Goal: Contribute content: Contribute content

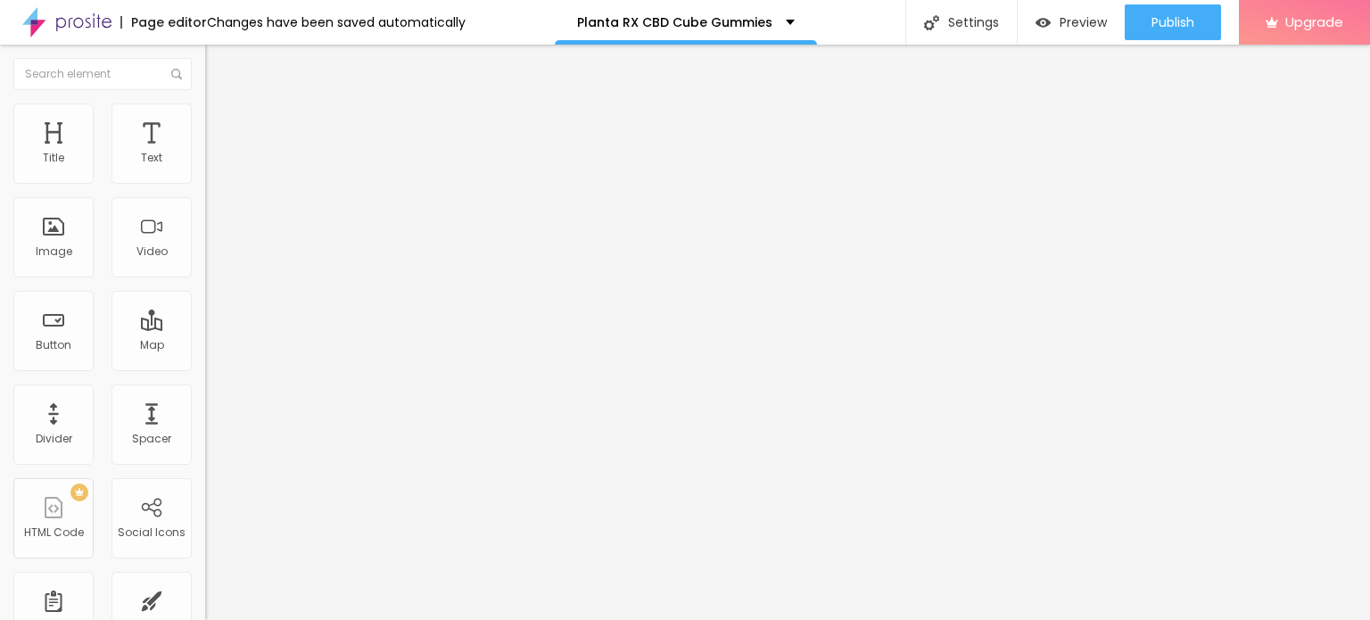
click at [205, 264] on button "button" at bounding box center [217, 254] width 25 height 19
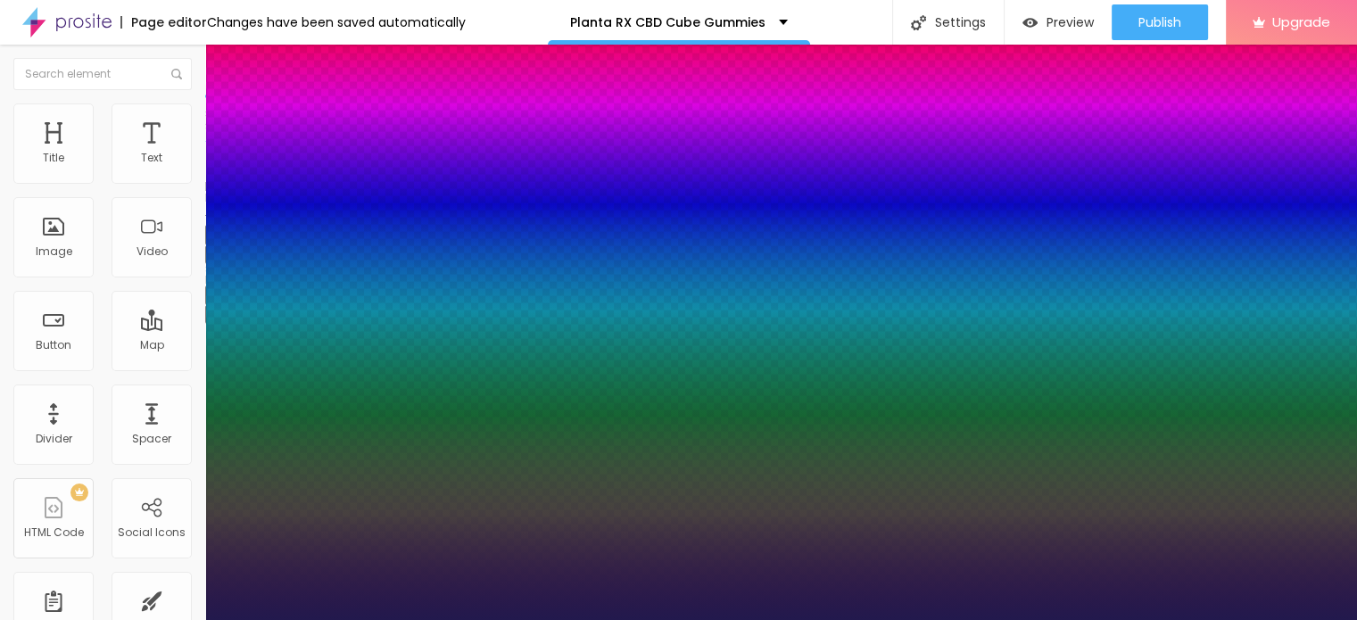
type input "1"
type input "20"
type input "1"
type input "22"
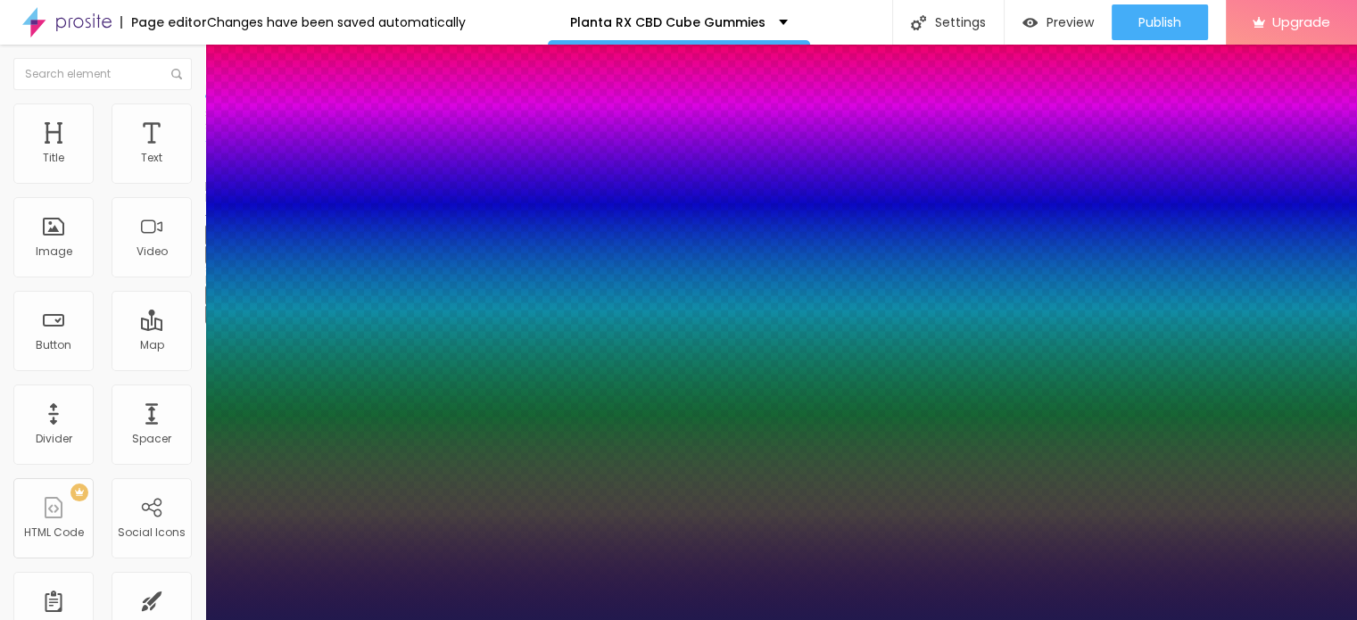
type input "22"
type input "1"
type input "24"
type input "1"
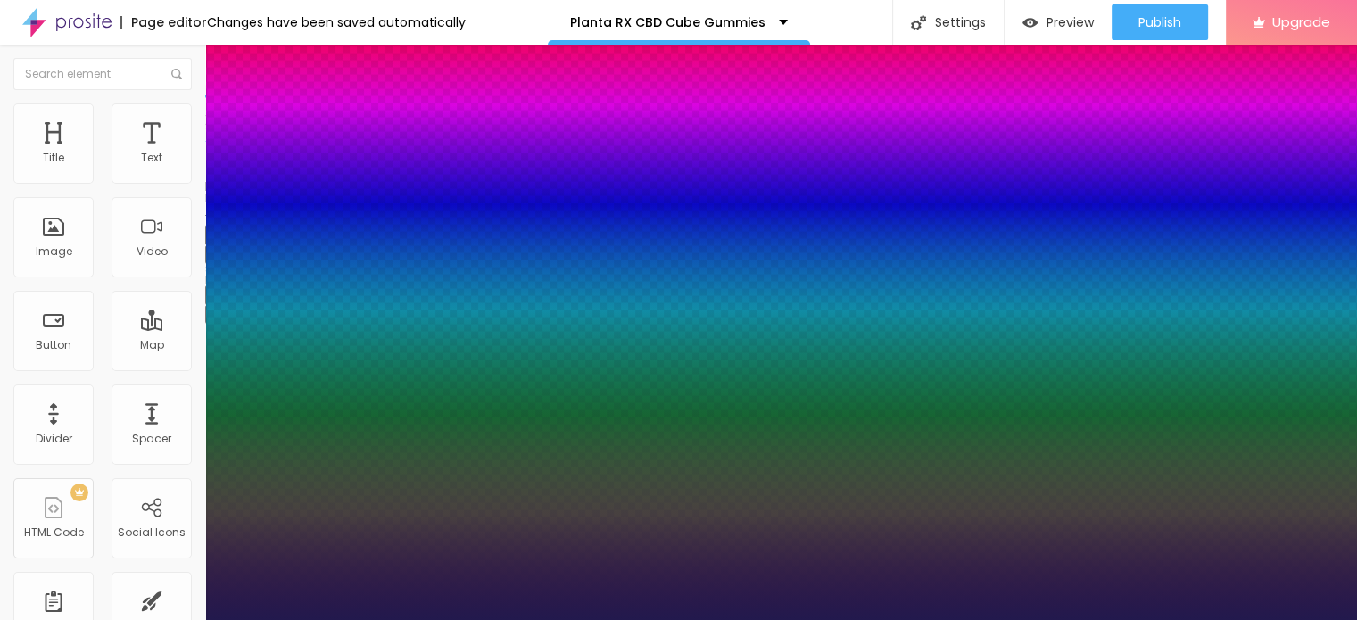
type input "71"
type input "1"
type input "76"
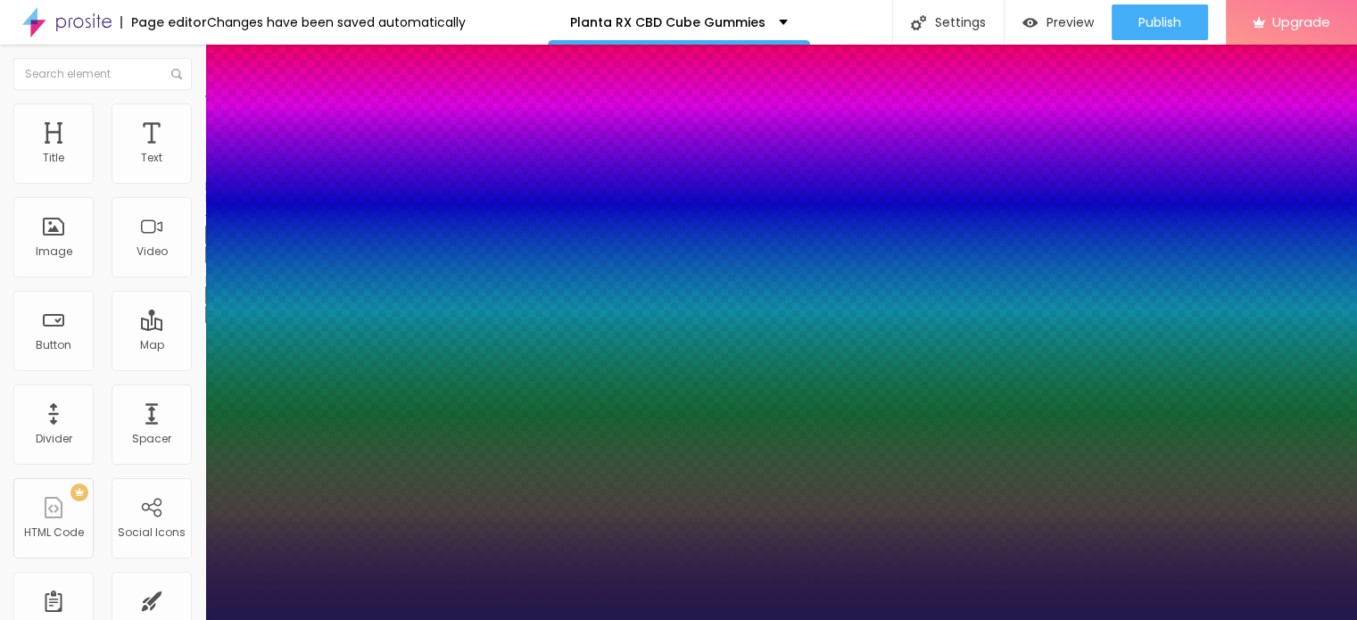
type input "1"
type input "77"
type input "1"
type input "78"
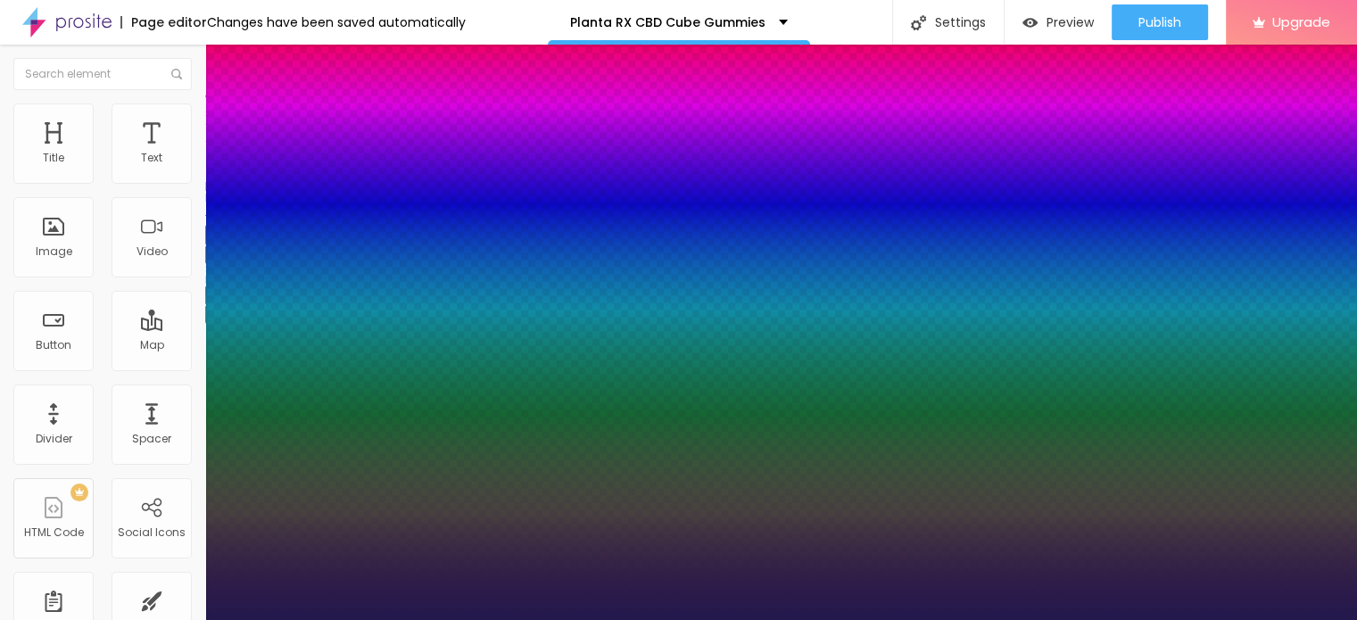
type input "78"
type input "1"
type input "77"
type input "1"
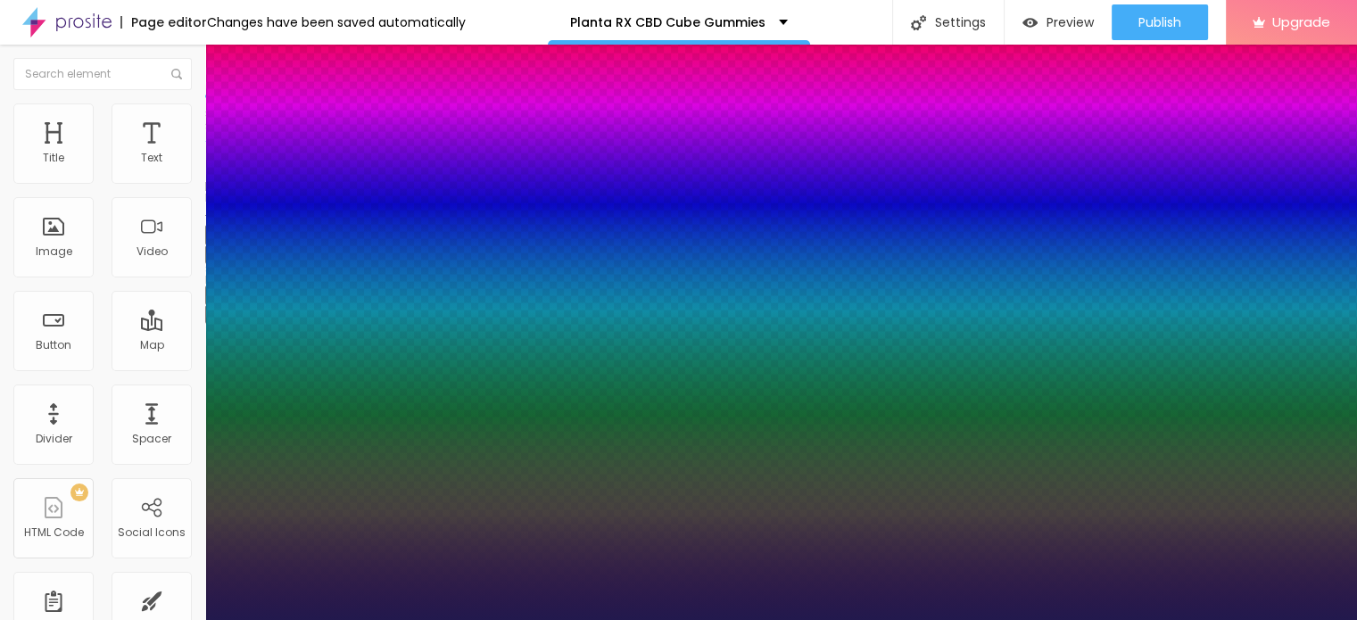
type input "76"
type input "1"
type input "74"
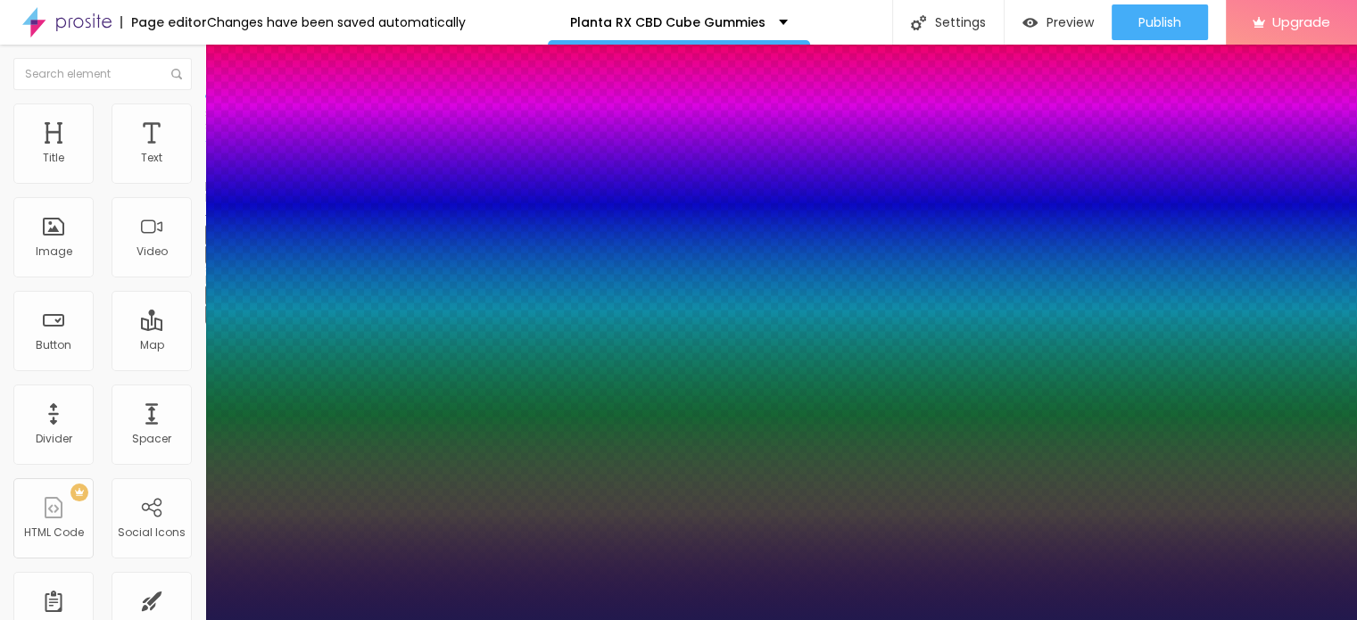
type input "1"
type input "73"
type input "1"
type input "72"
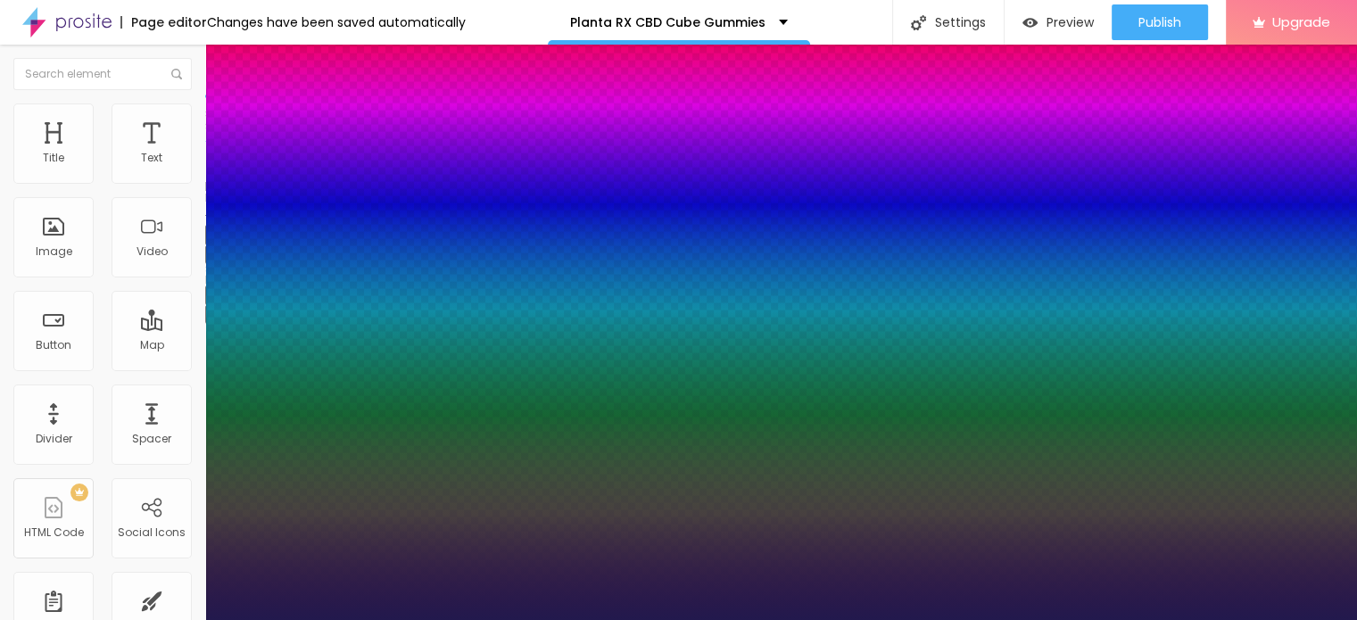
type input "72"
type input "1"
type input "70"
type input "1"
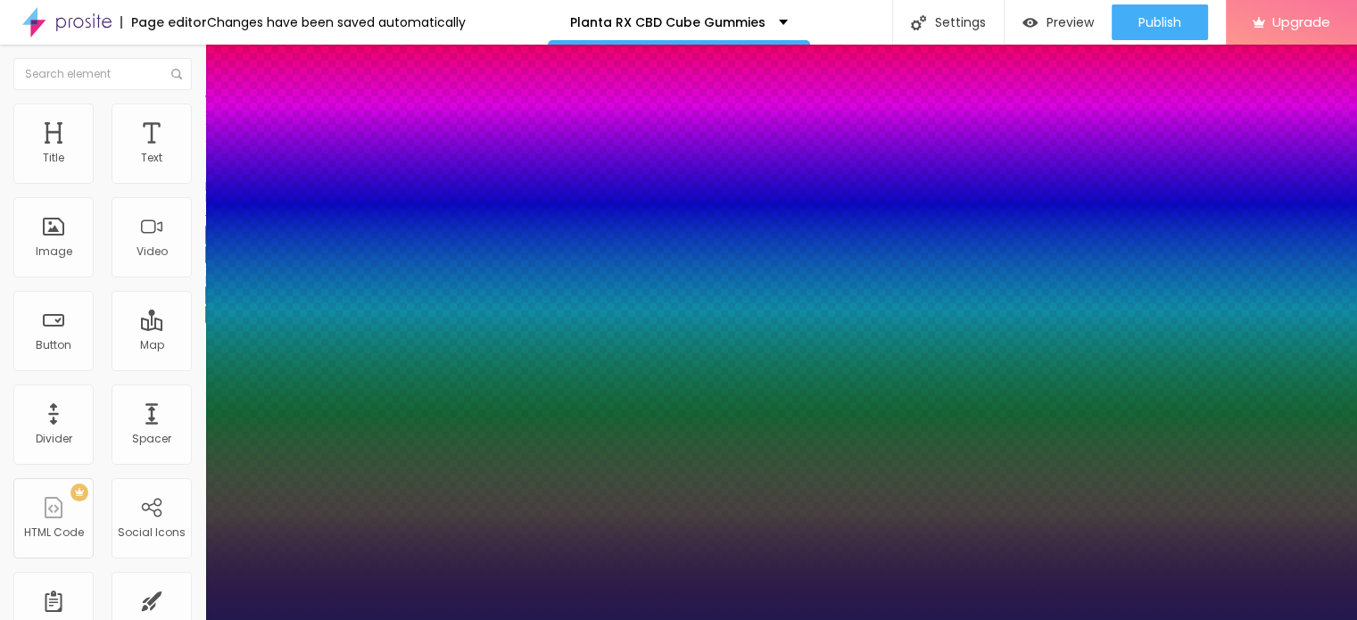
type input "69"
type input "1"
type input "68"
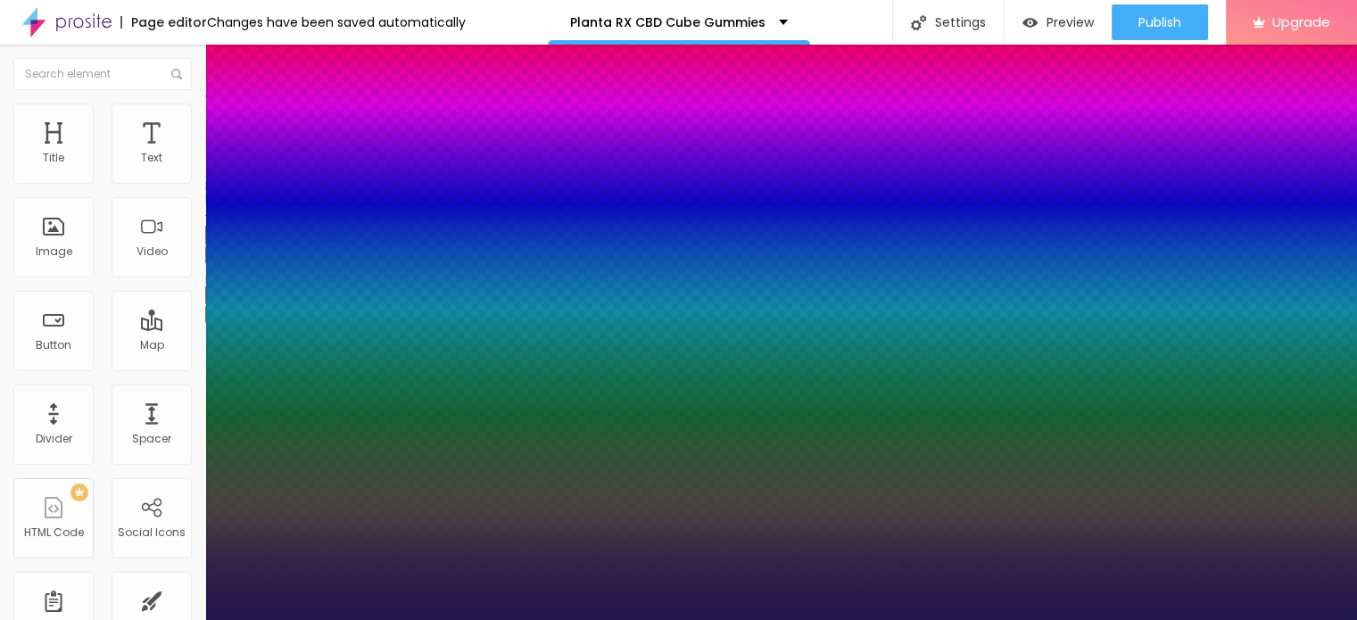
type input "1"
type input "67"
type input "1"
type input "66"
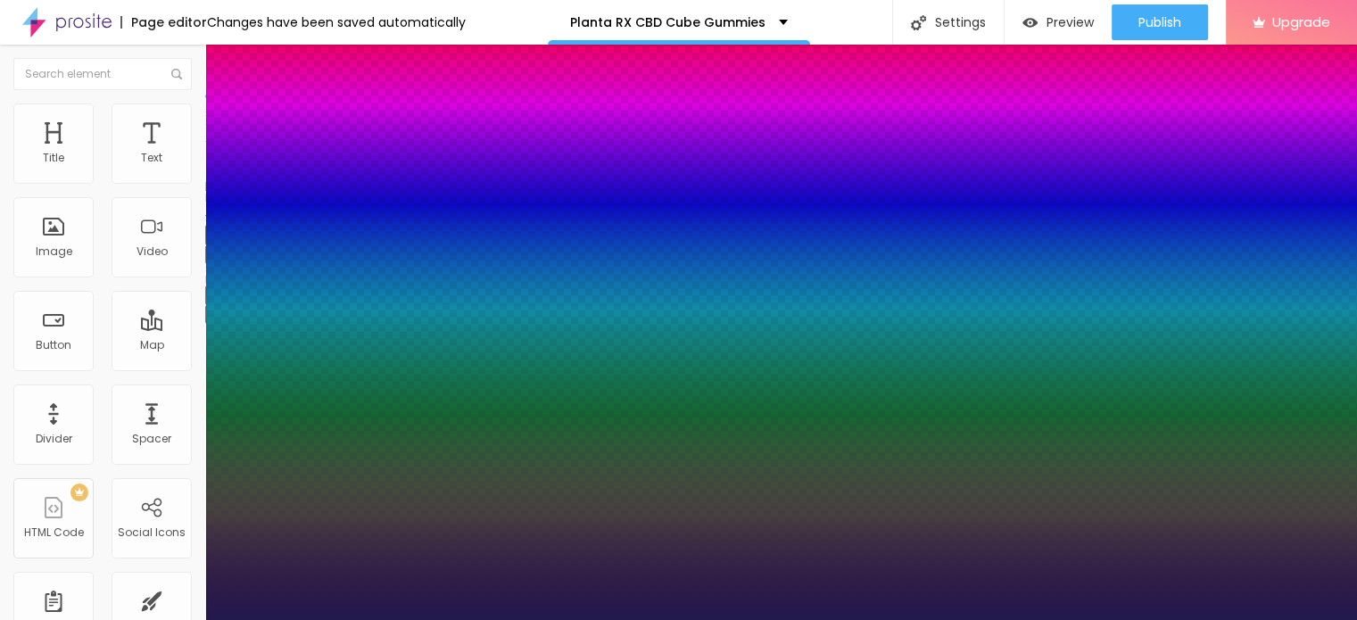
type input "66"
type input "1"
type input "65"
type input "1"
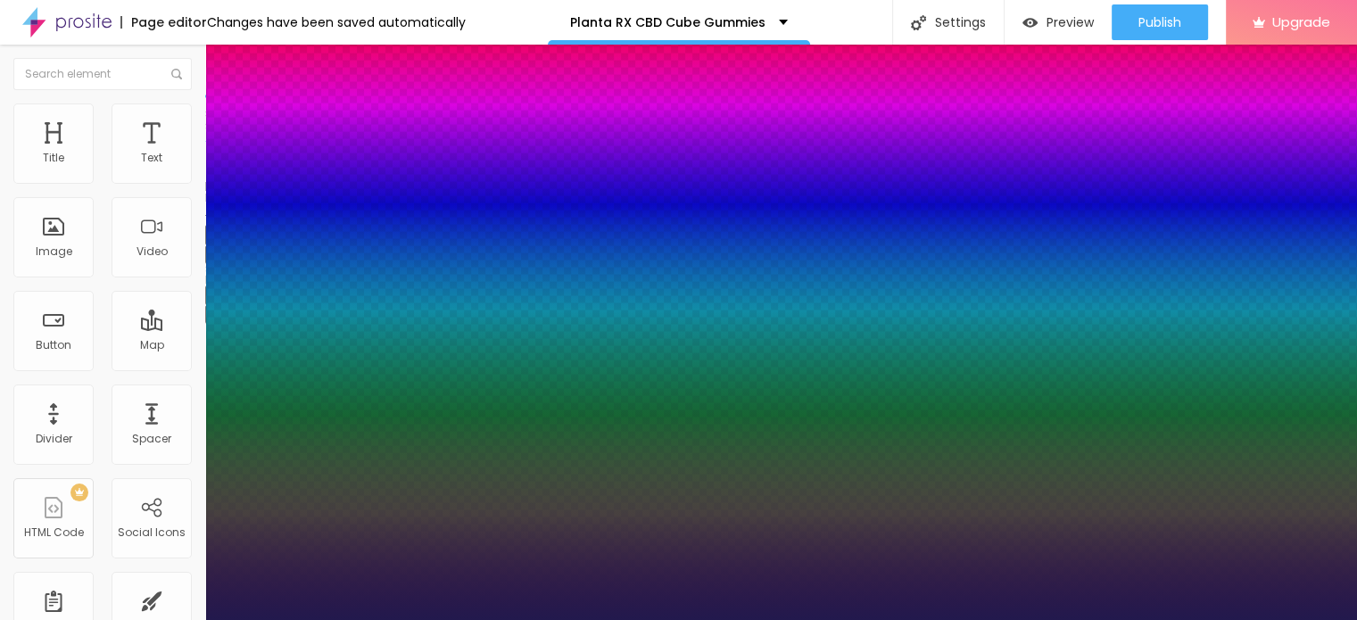
type input "64"
type input "1"
type input "63"
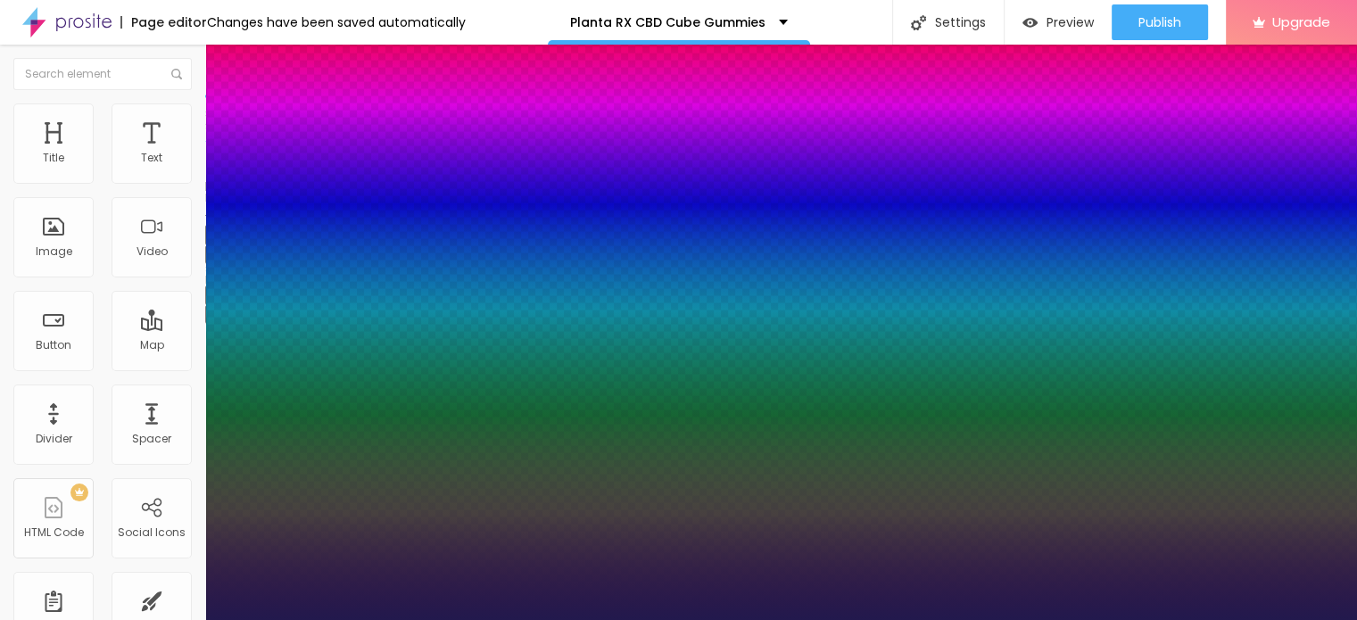
type input "1"
type input "62"
type input "1"
type input "61"
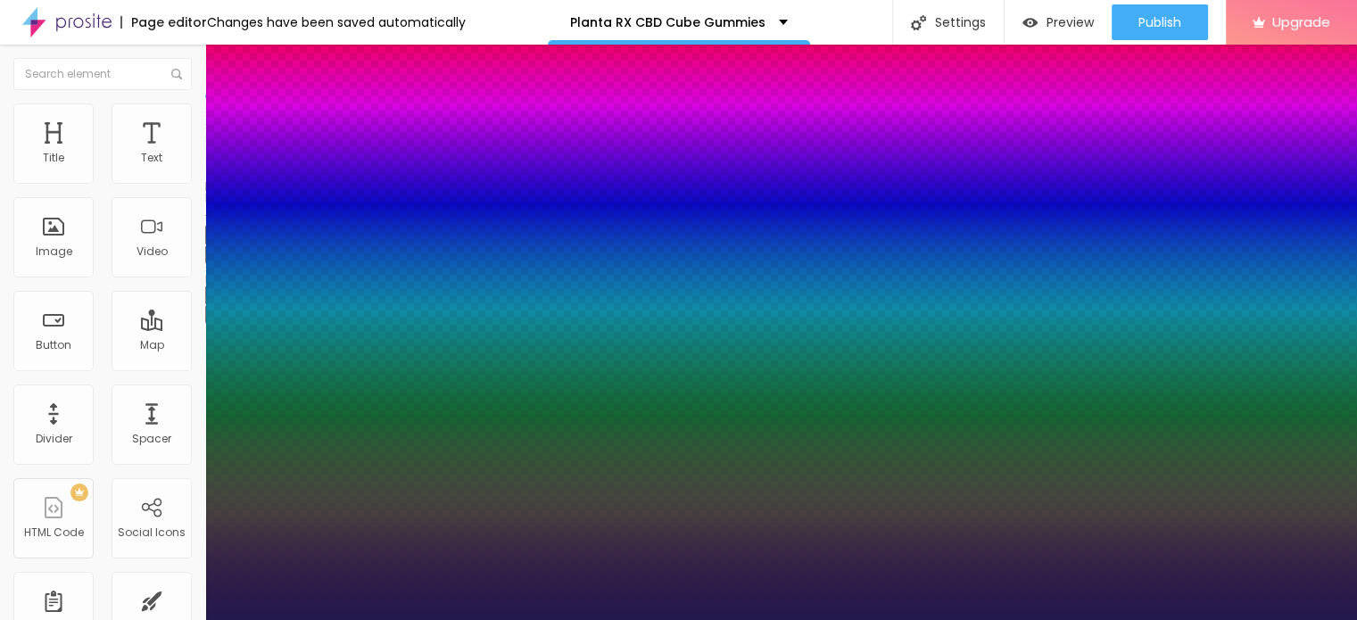
type input "61"
type input "1"
type input "60"
type input "1"
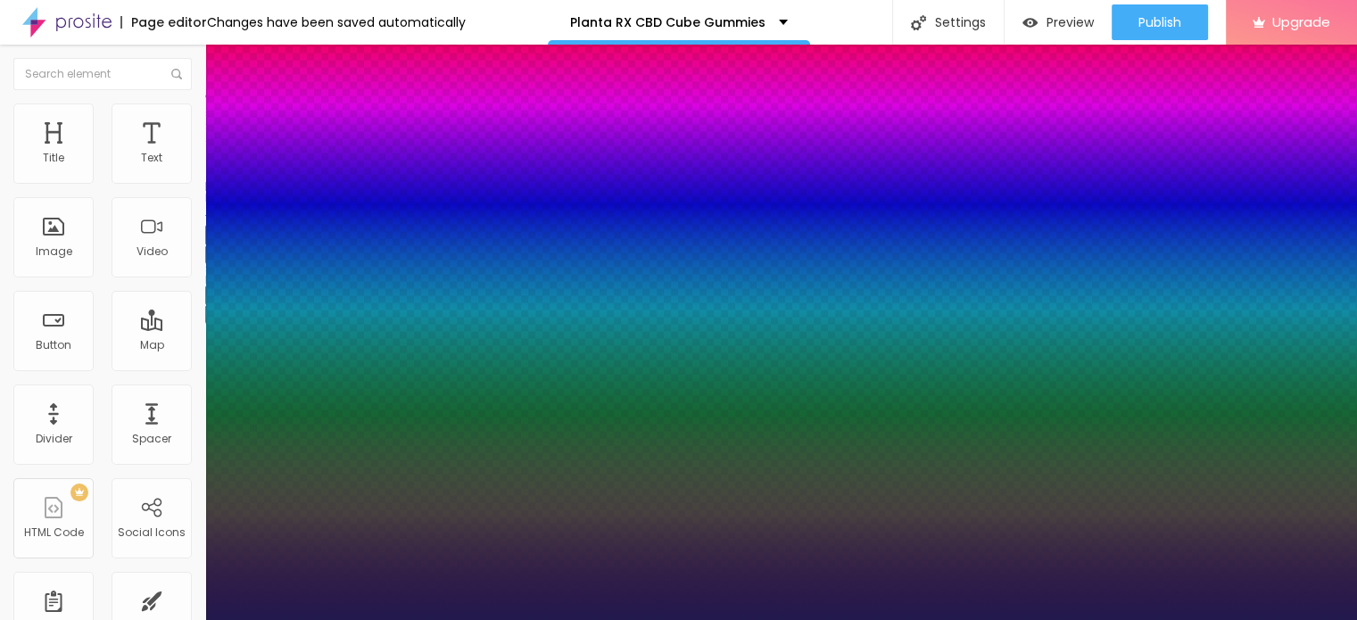
type input "59"
type input "1"
type input "58"
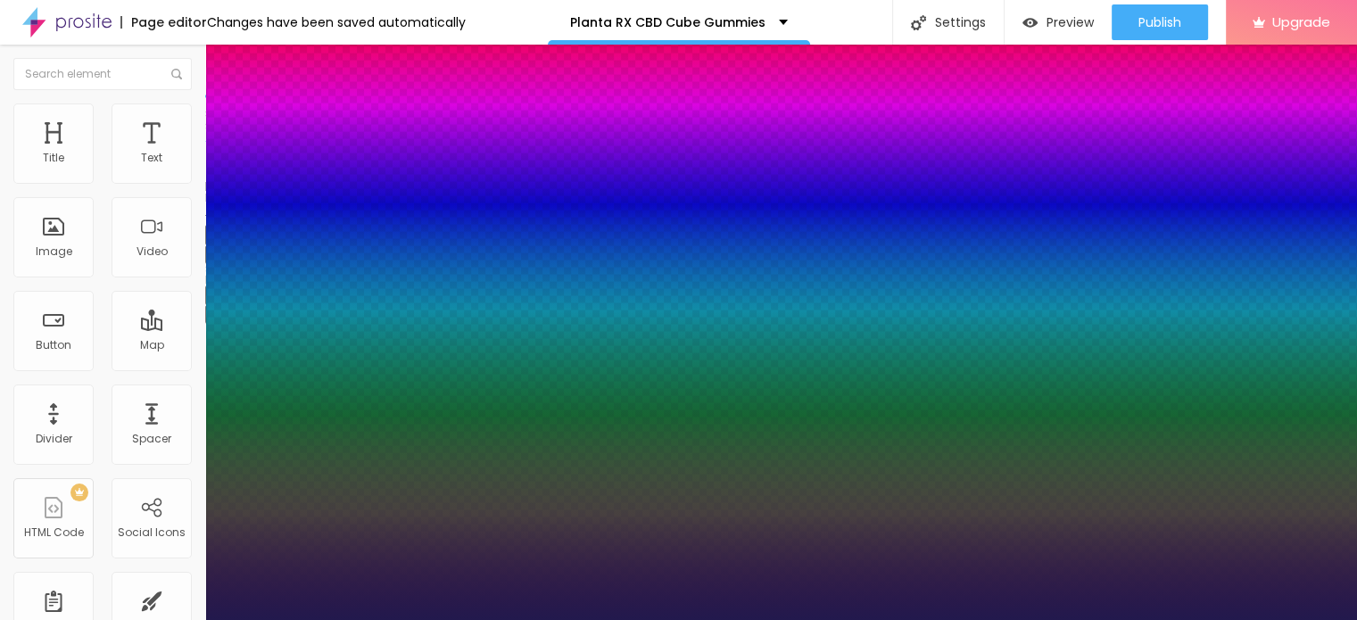
type input "1"
type input "57"
type input "1"
type input "56"
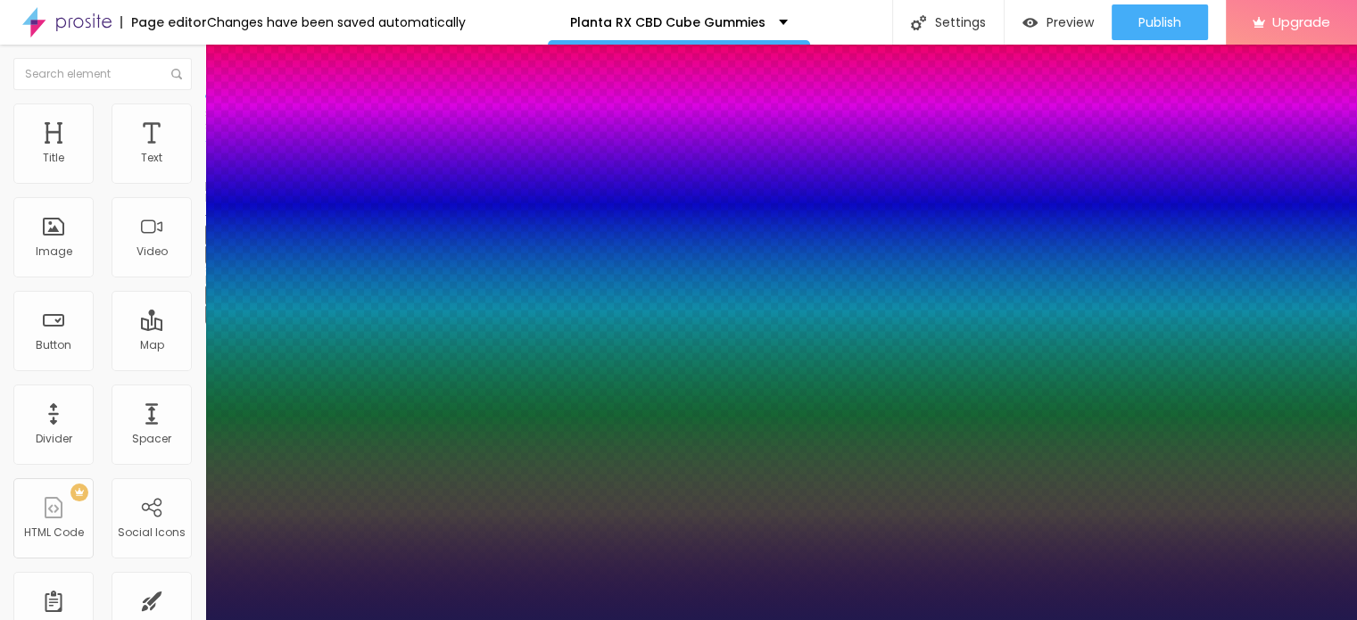
type input "56"
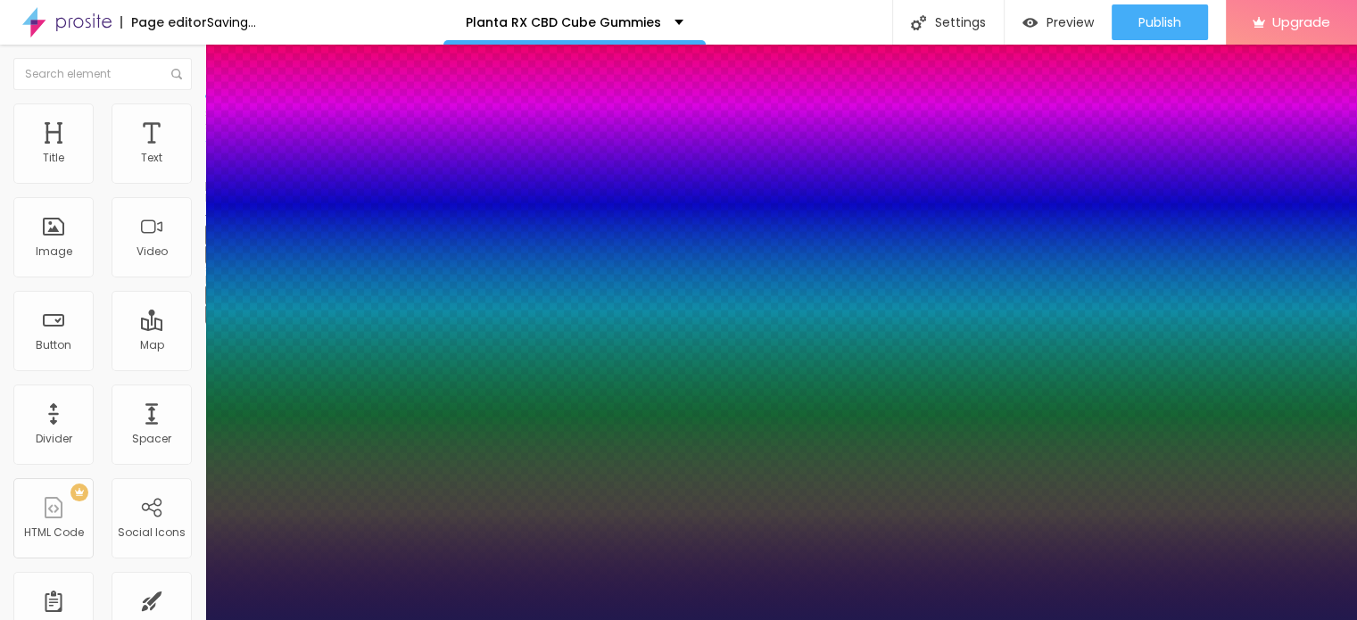
type input "1"
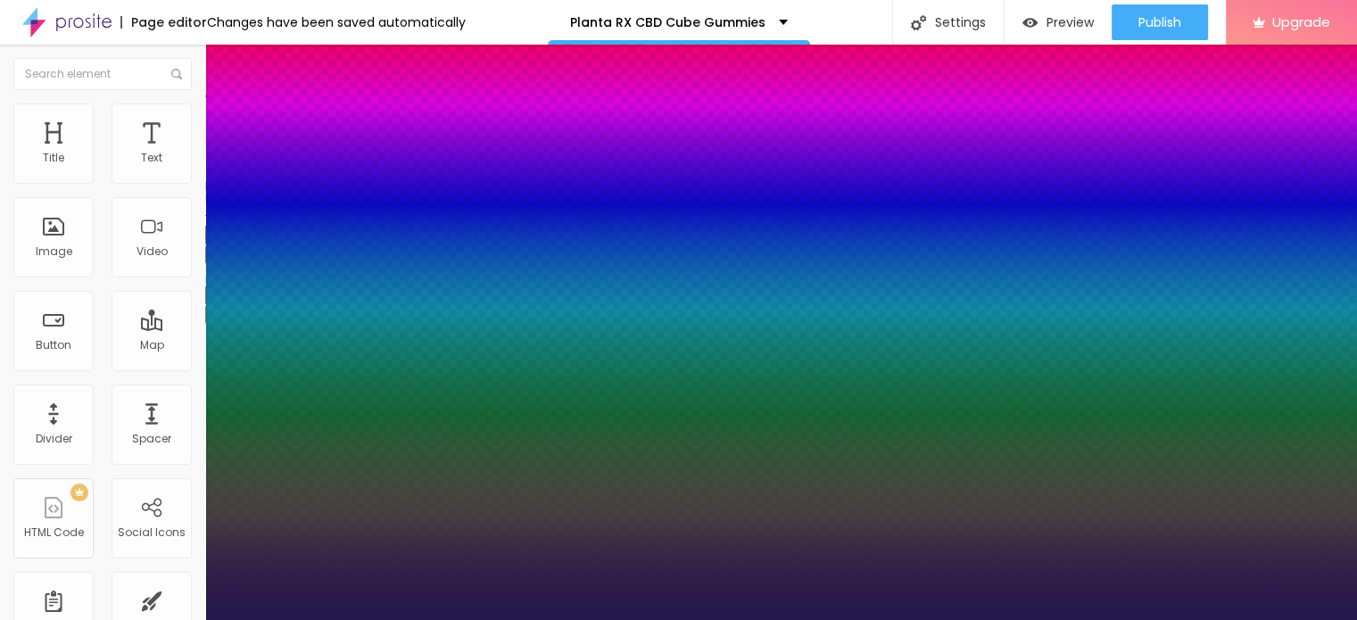
drag, startPoint x: 246, startPoint y: 499, endPoint x: 296, endPoint y: 491, distance: 50.5
type input "56"
click at [821, 619] on div at bounding box center [678, 620] width 1357 height 0
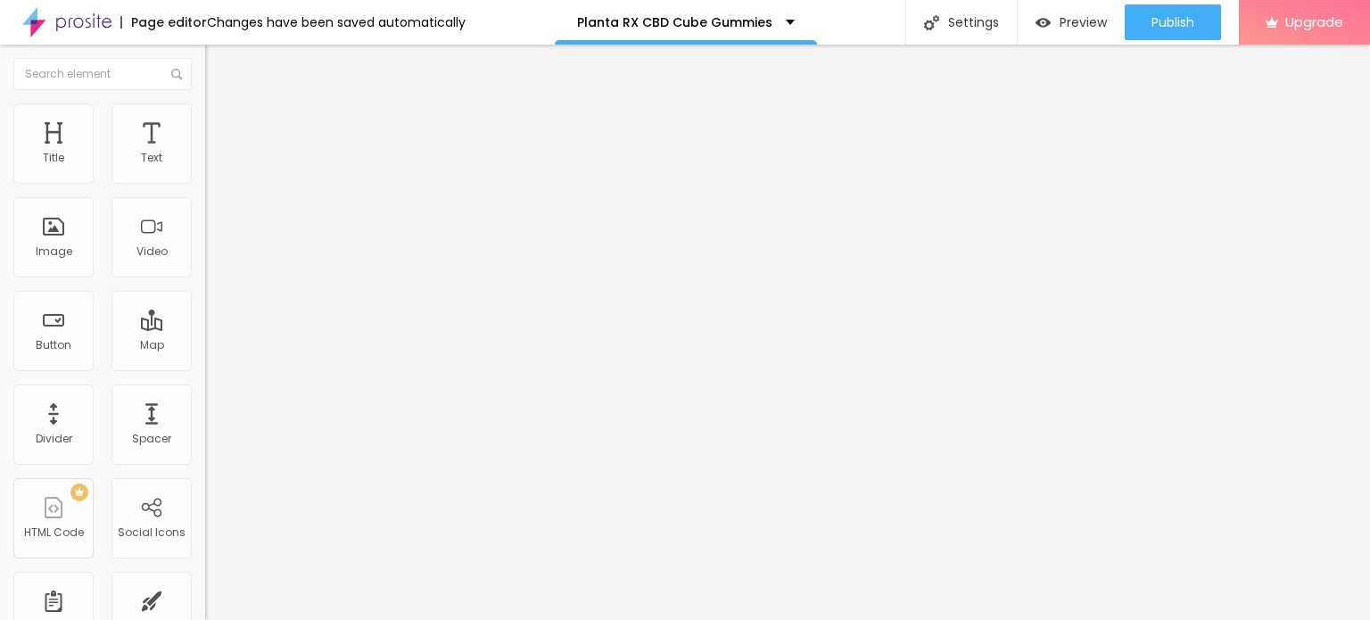
click at [205, 153] on span "Add image" at bounding box center [241, 145] width 73 height 15
click at [205, 115] on ul "Content Style Advanced" at bounding box center [307, 113] width 205 height 54
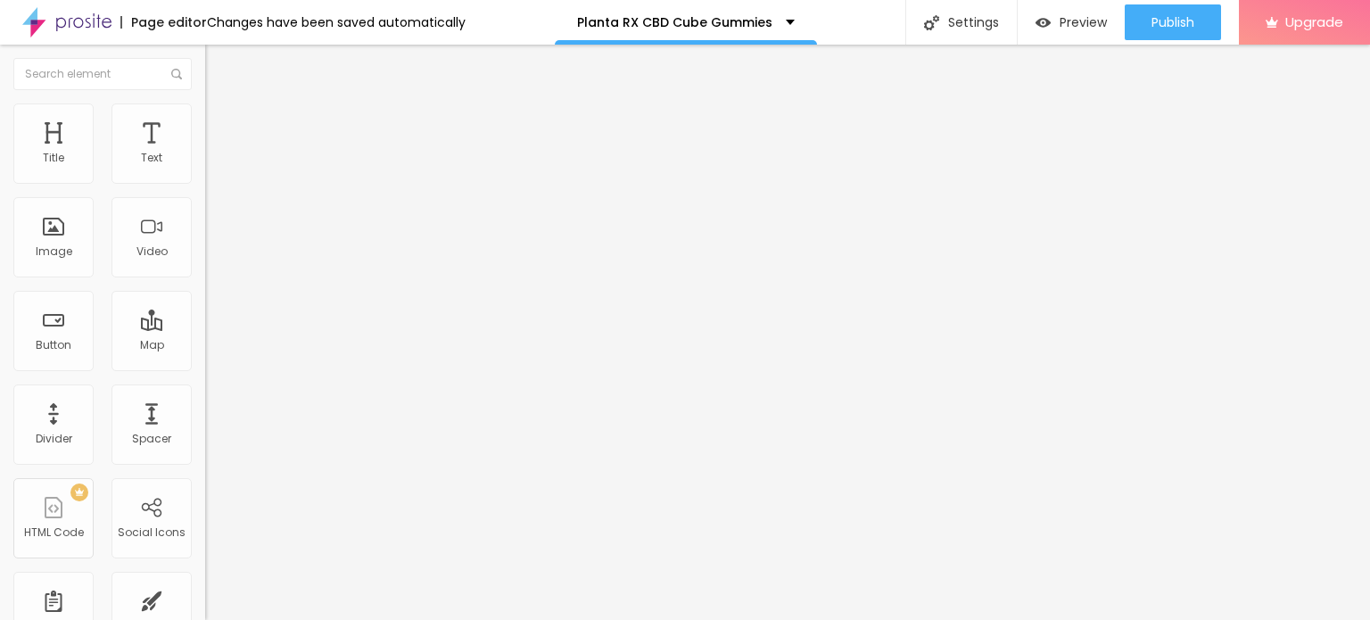
click at [221, 120] on span "Style" at bounding box center [234, 115] width 26 height 15
type input "70"
type input "55"
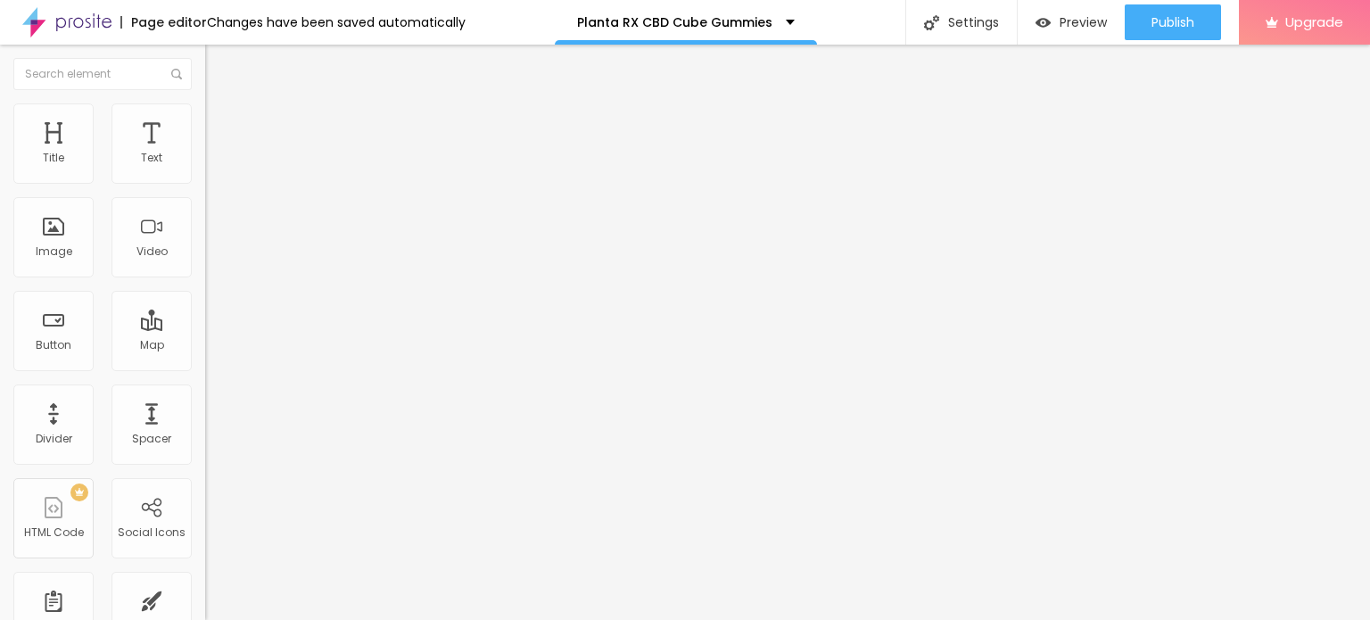
type input "50"
type input "45"
type input "40"
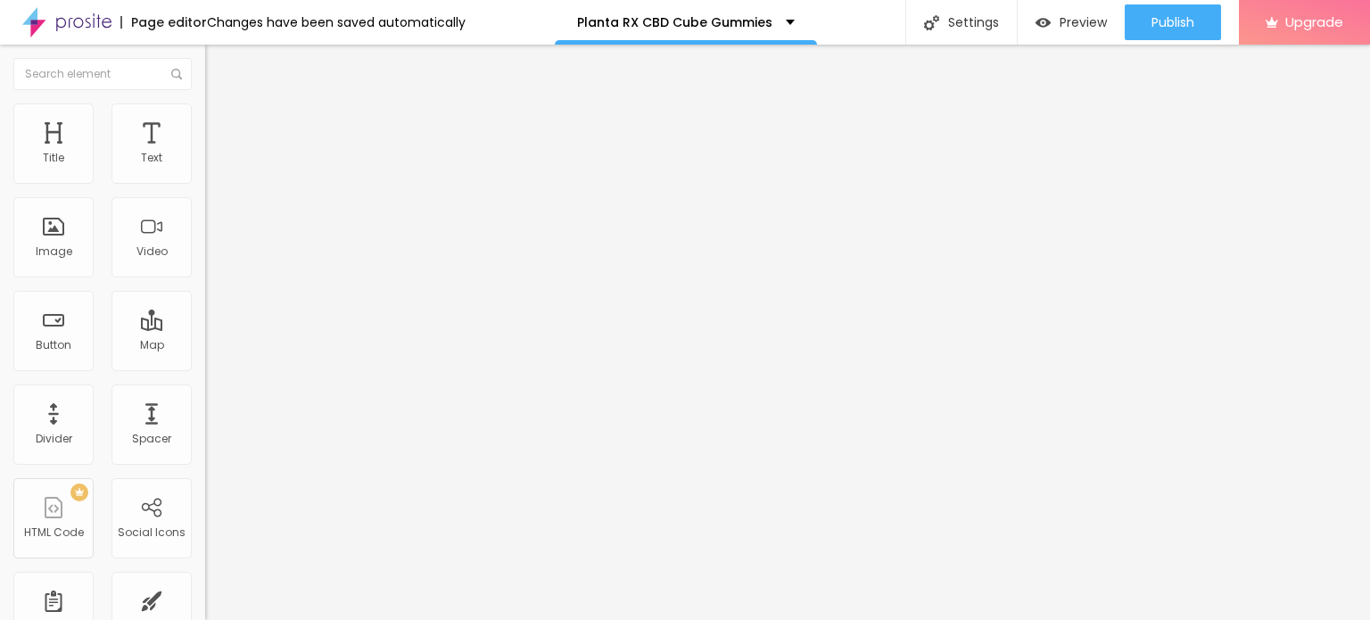
type input "40"
type input "35"
drag, startPoint x: 186, startPoint y: 186, endPoint x: 69, endPoint y: 187, distance: 117.7
type input "35"
click at [205, 183] on input "range" at bounding box center [262, 176] width 115 height 14
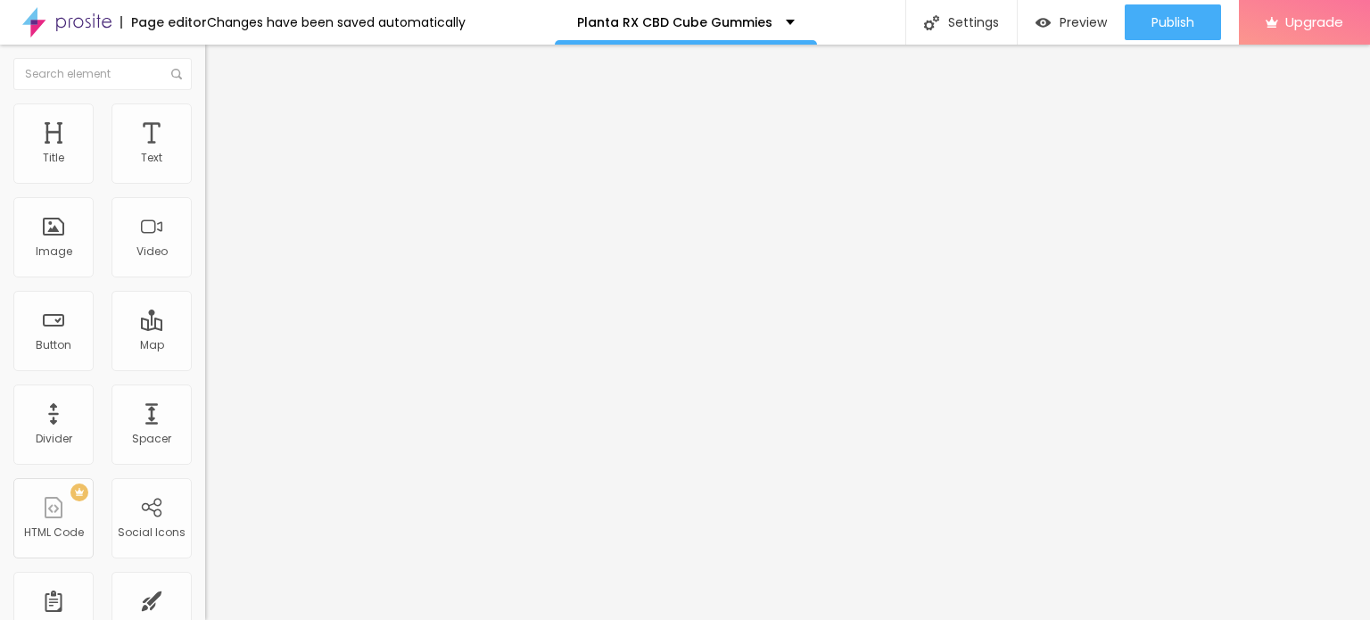
click at [205, 264] on button "button" at bounding box center [217, 254] width 25 height 19
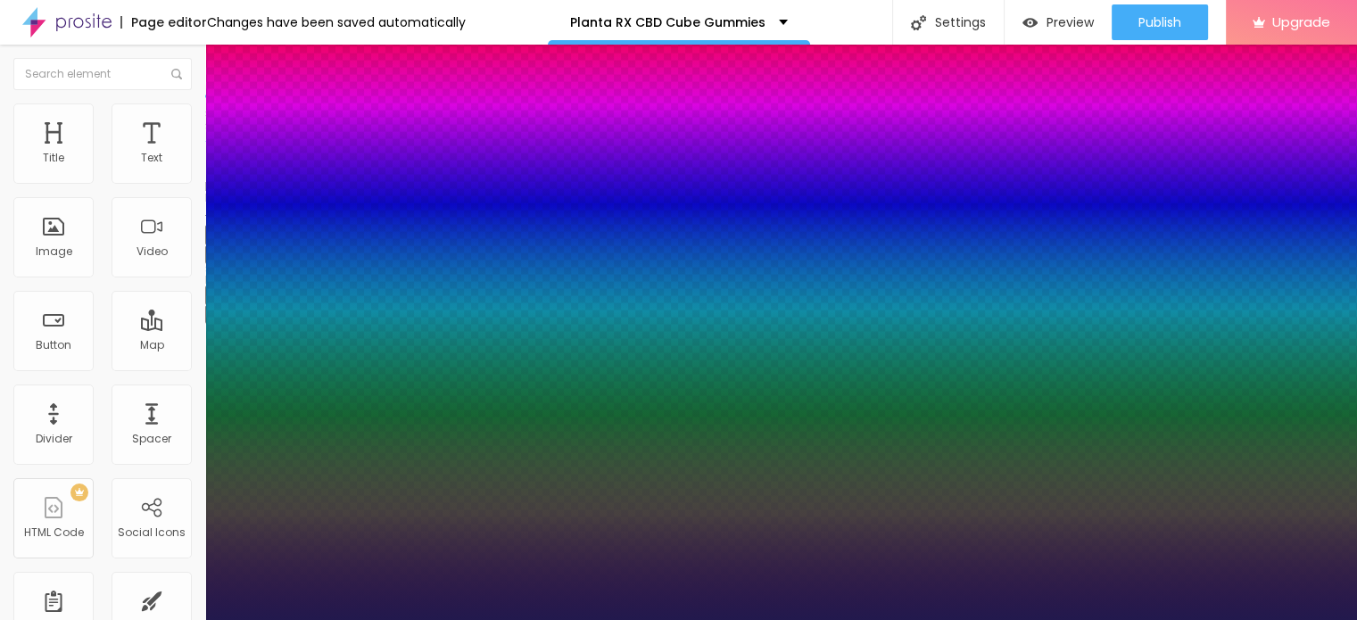
type input "1"
type input "53"
type input "1"
type input "52"
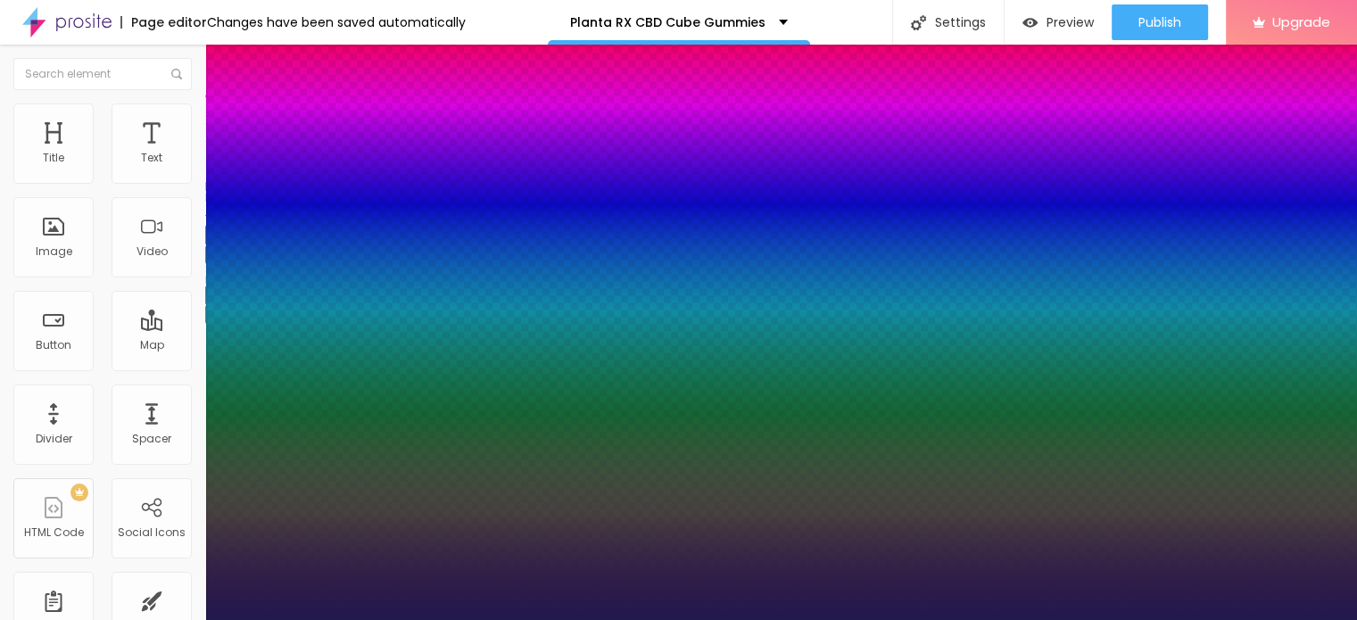
type input "52"
type input "1"
type input "51"
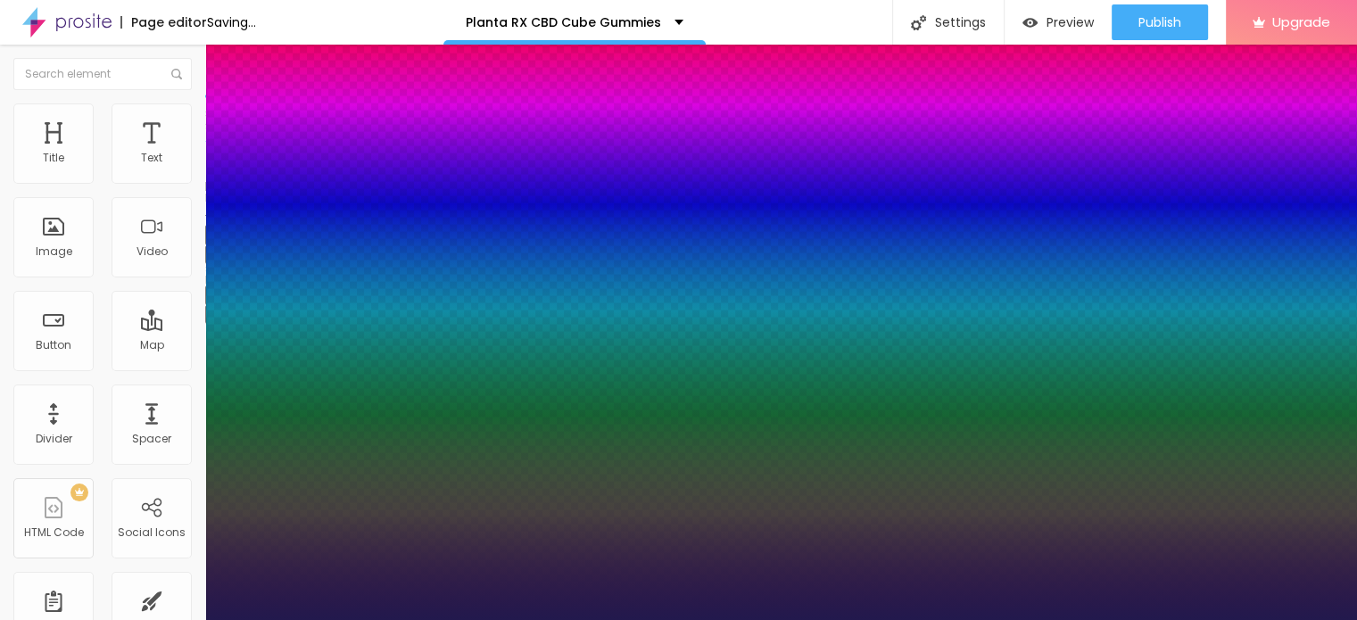
type input "1"
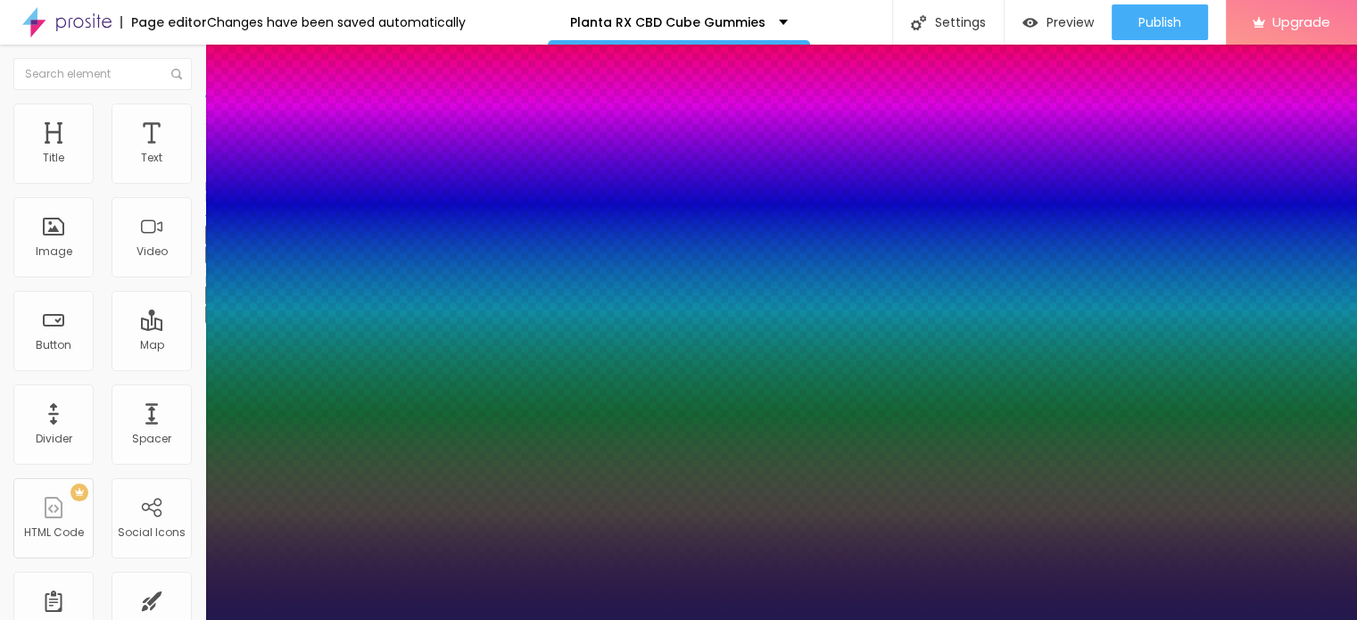
type input "50"
type input "1"
type input "49"
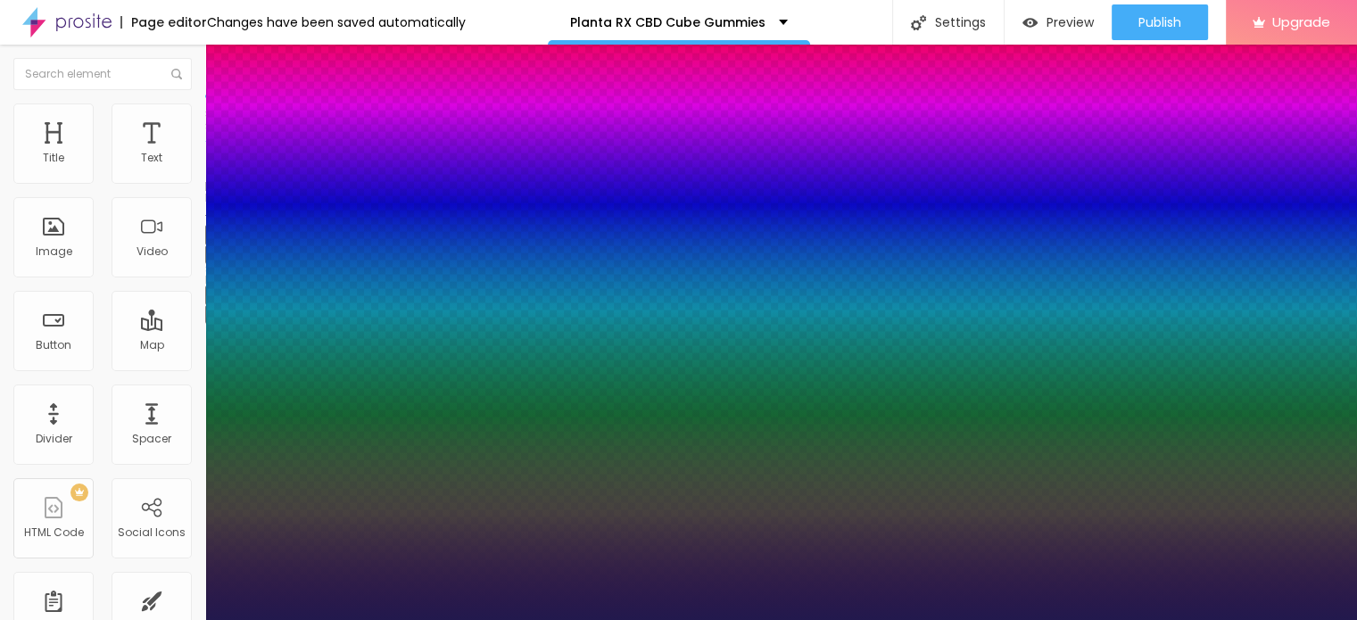
type input "1"
type input "48"
type input "1"
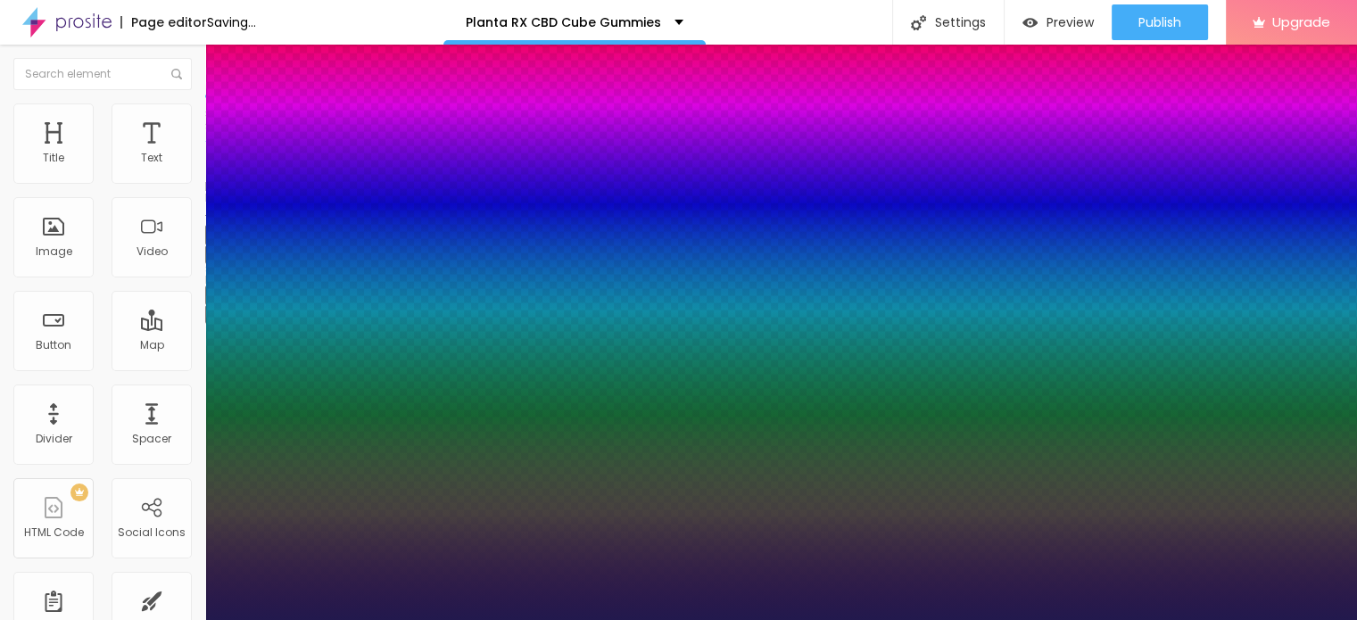
type input "47"
type input "1"
type input "46"
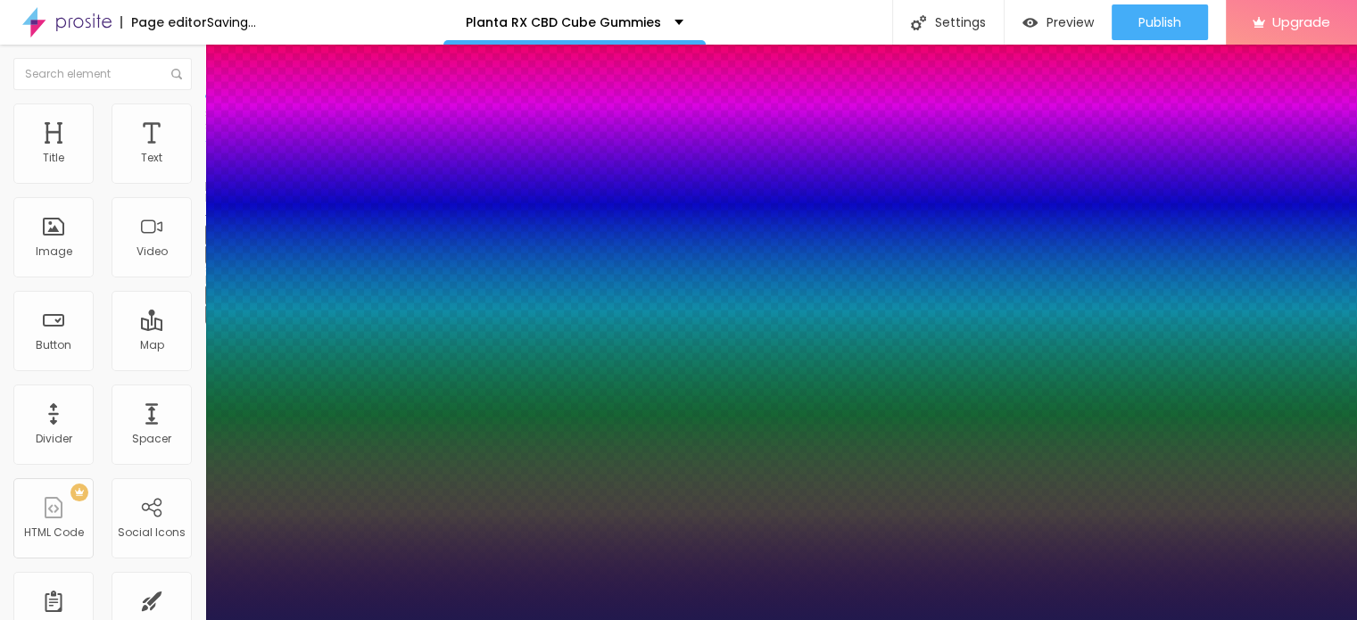
type input "1"
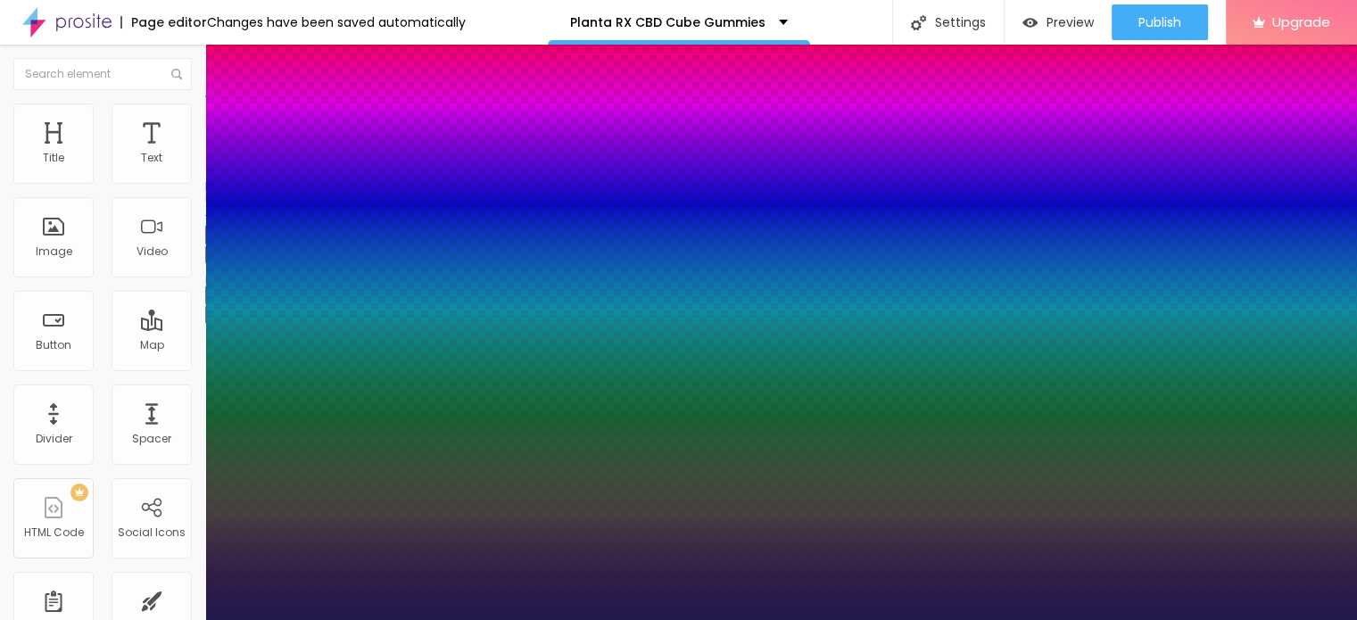
type input "45"
type input "1"
type input "44"
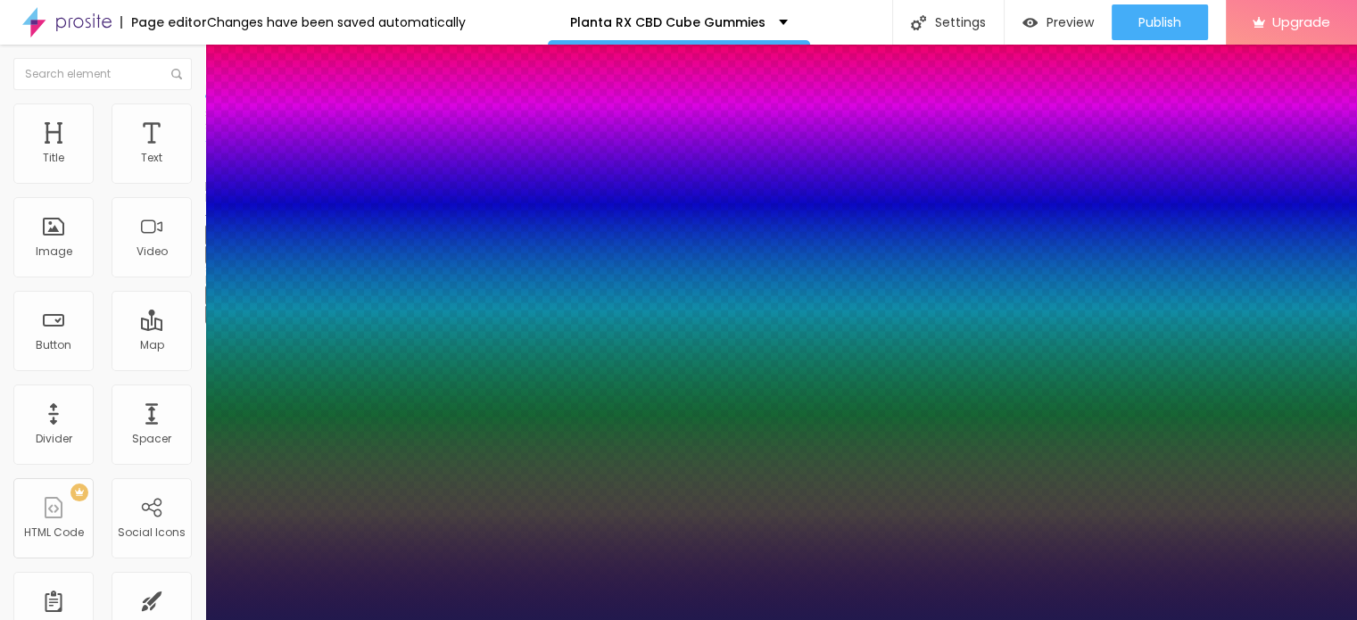
type input "1"
type input "43"
type input "1"
type input "42"
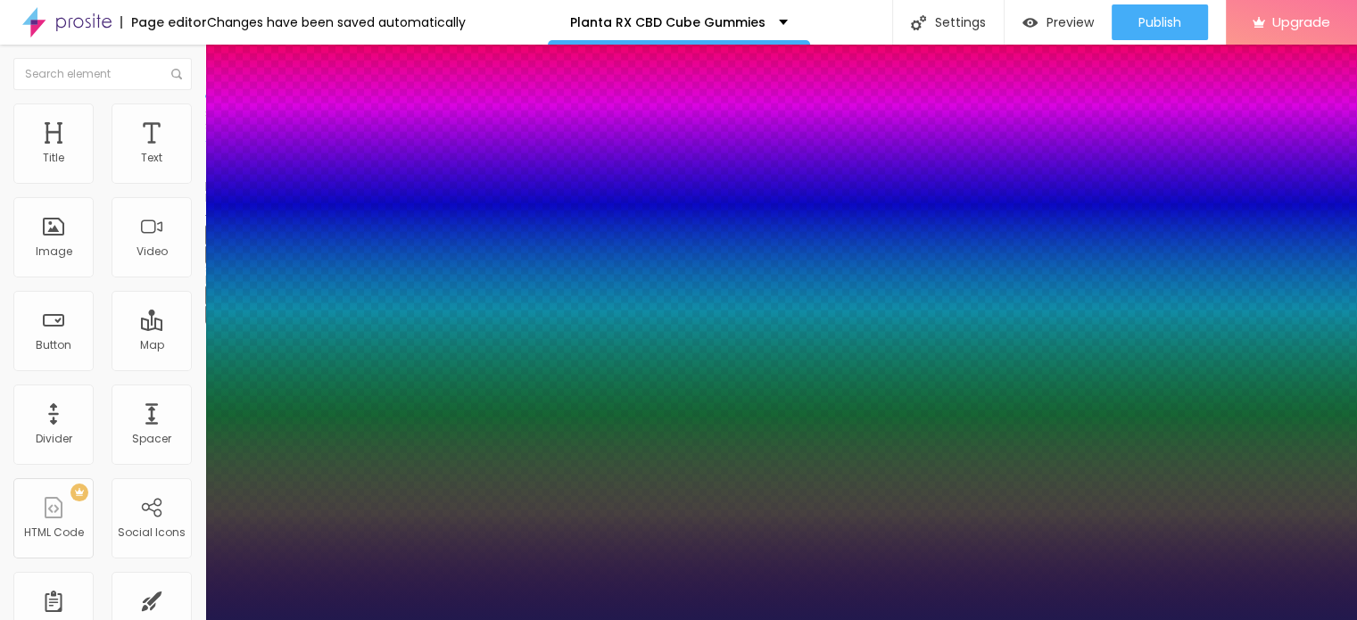
type input "42"
type input "1"
type input "41"
type input "1"
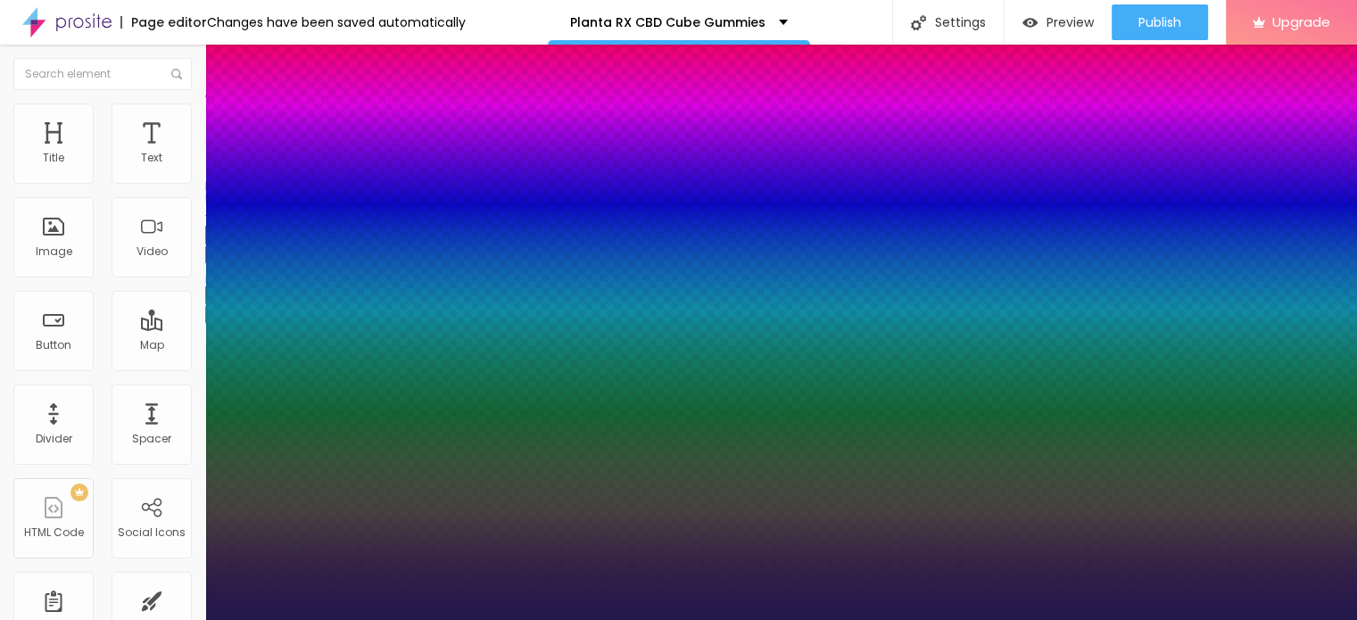
type input "40"
type input "1"
type input "39"
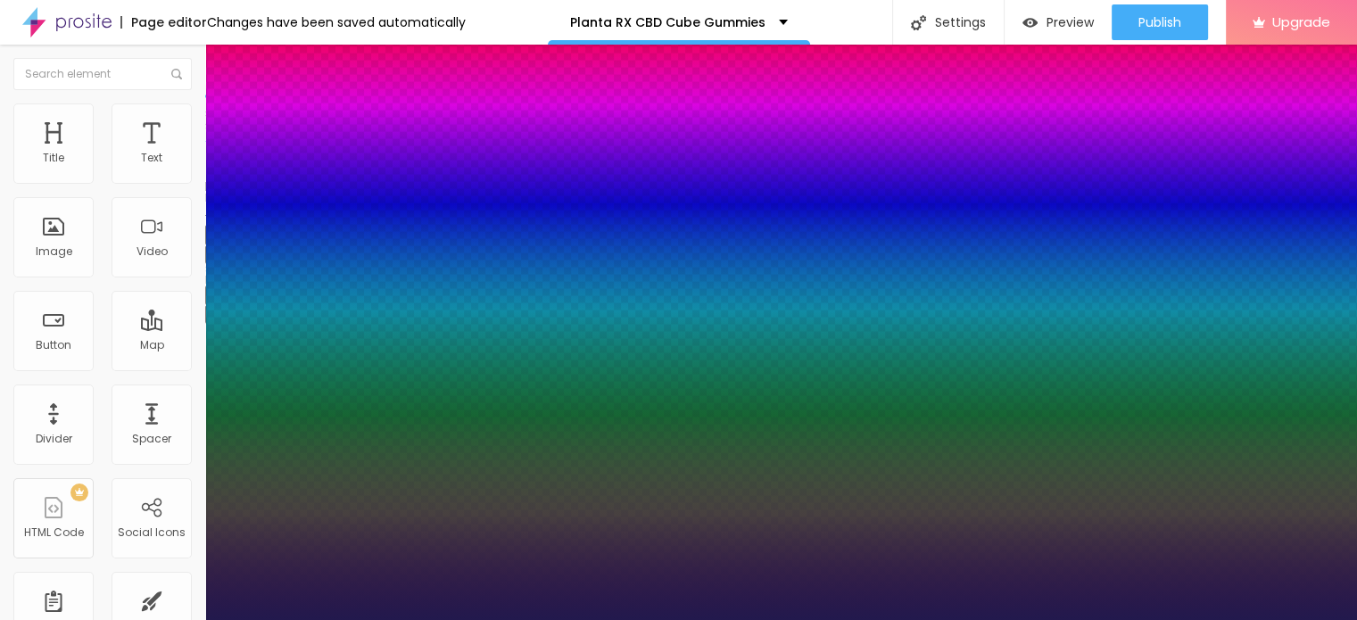
type input "1"
type input "38"
type input "1"
type input "37"
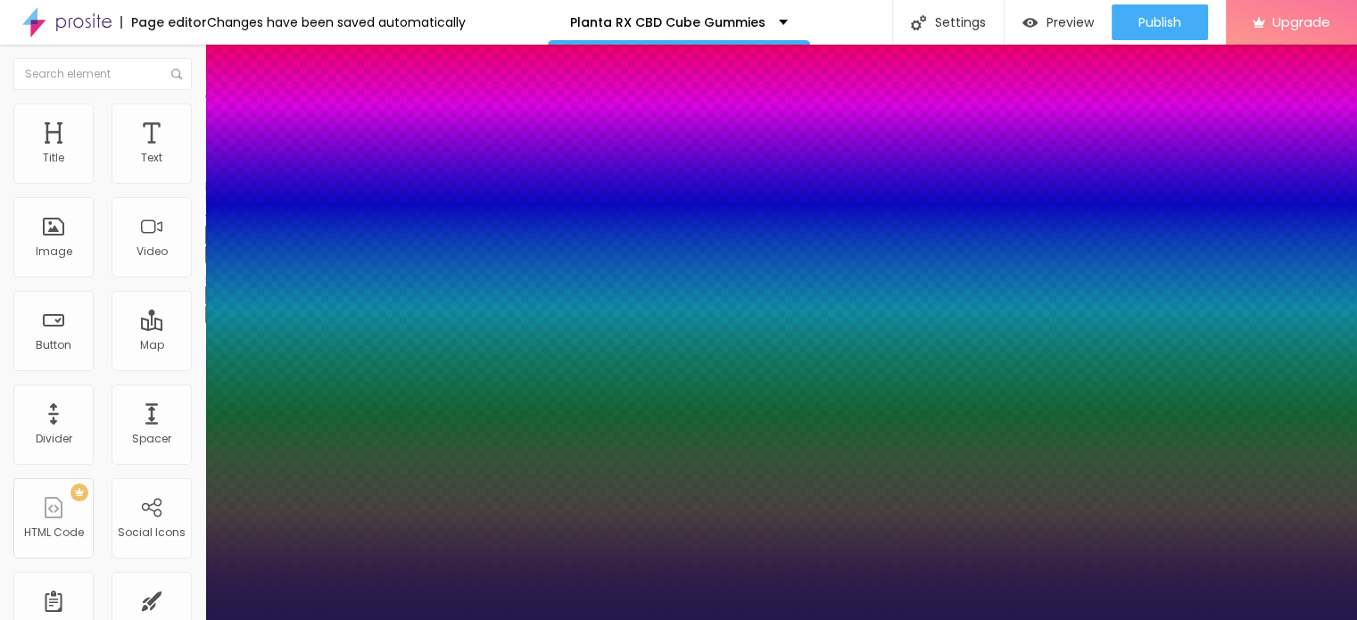
type input "37"
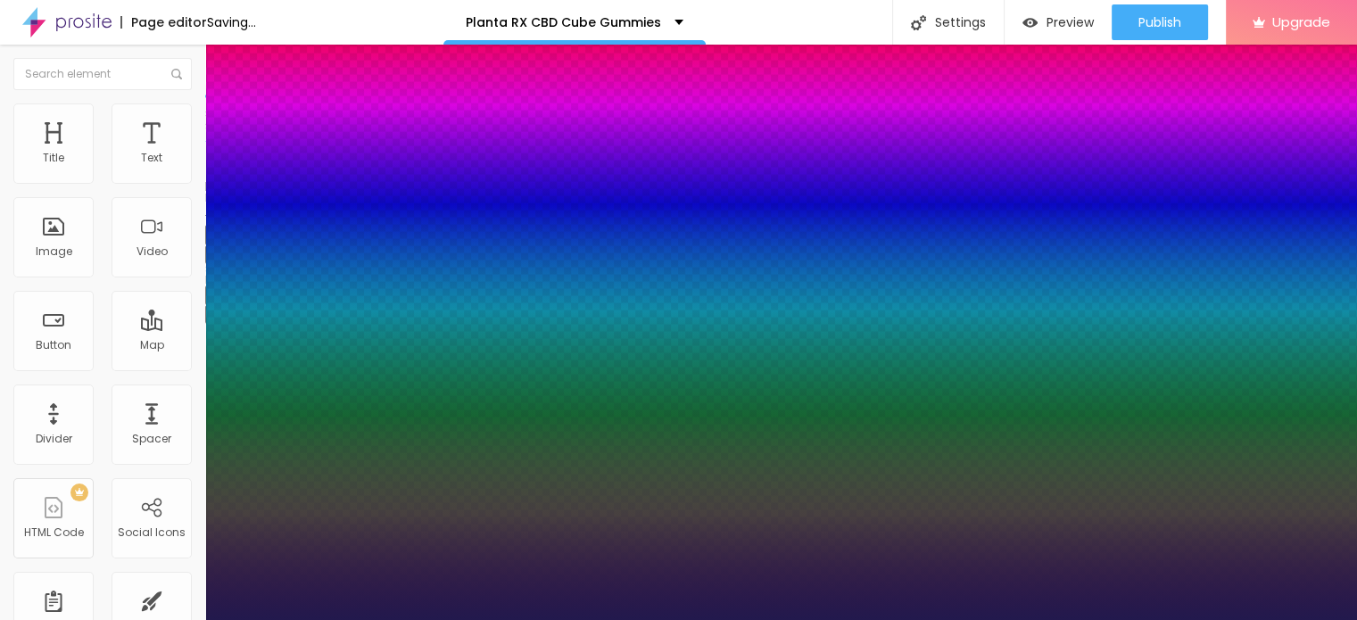
type input "1"
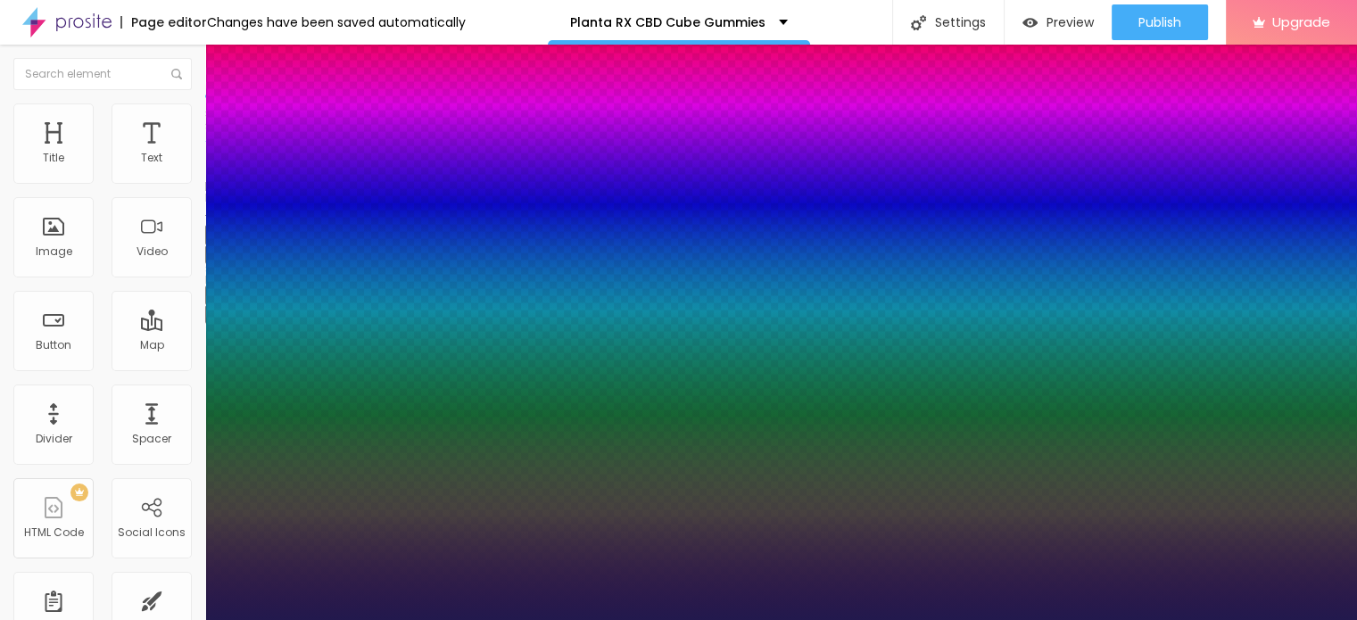
type input "36"
type input "1"
type input "35"
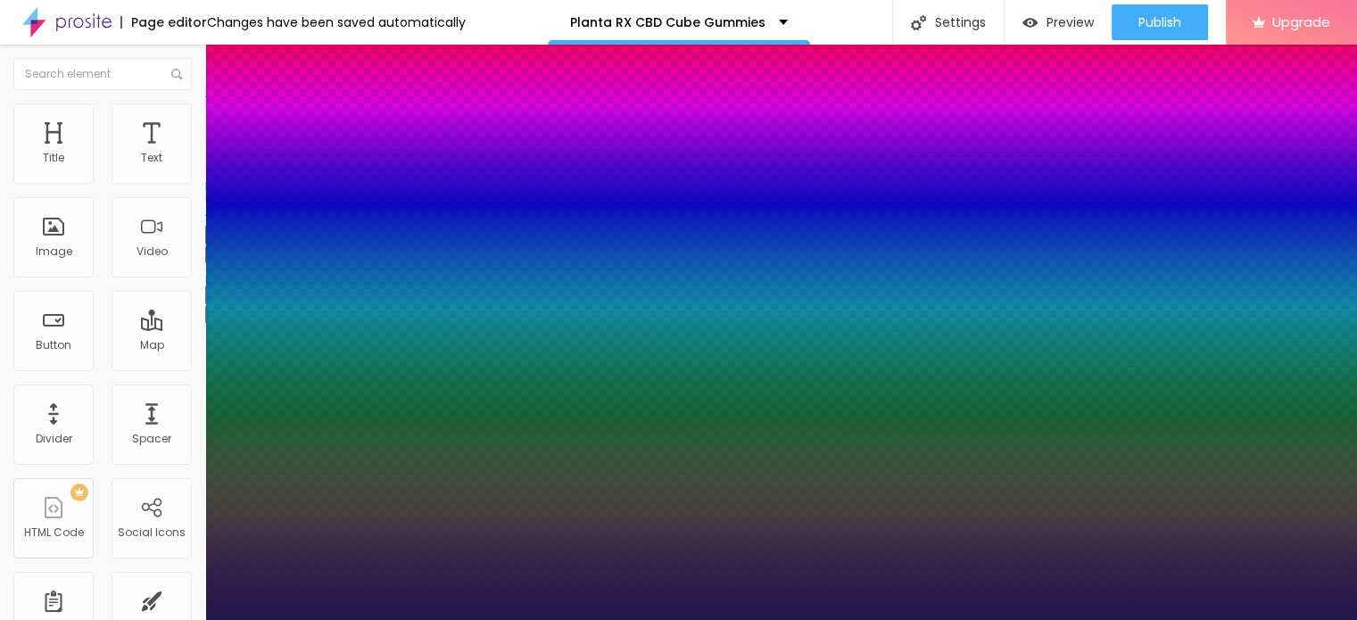
type input "1"
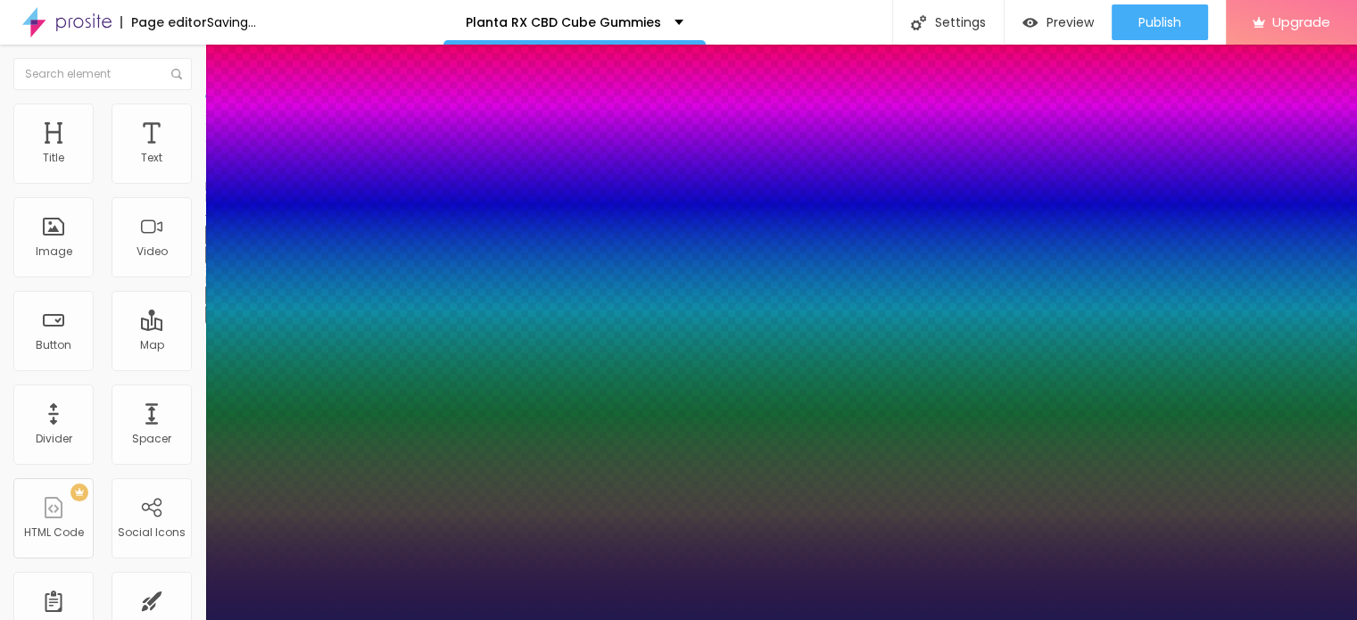
drag, startPoint x: 293, startPoint y: 500, endPoint x: 268, endPoint y: 499, distance: 25.9
type input "35"
type input "1"
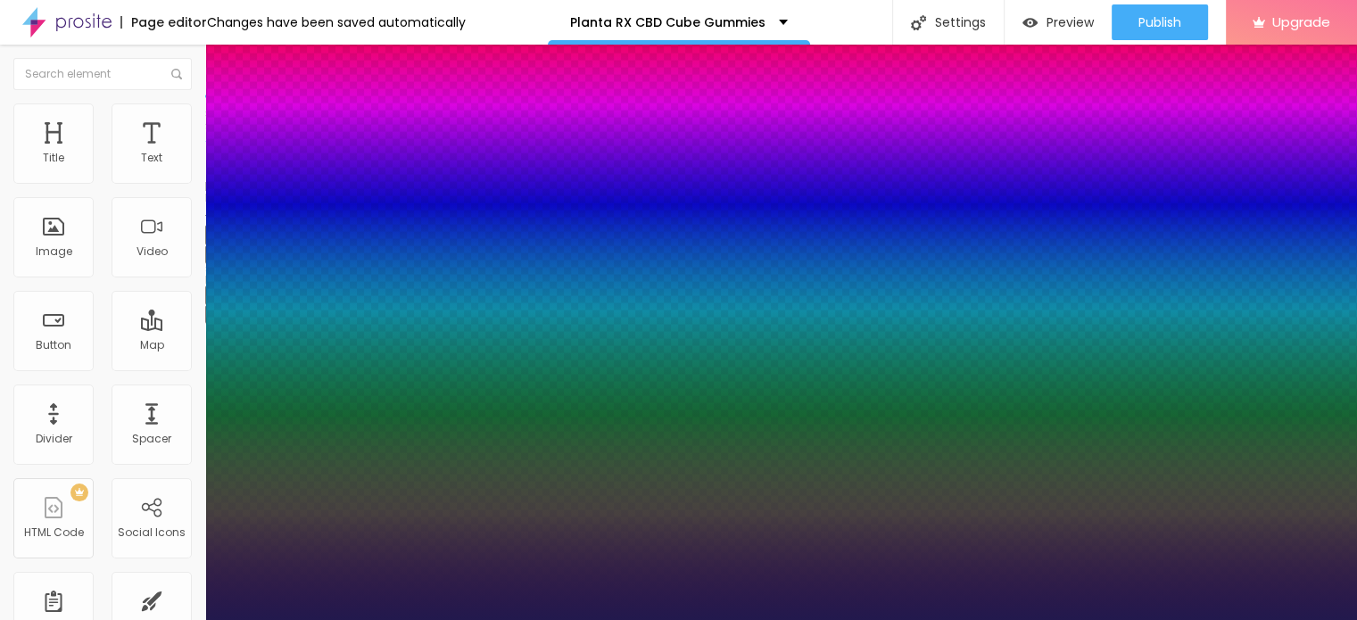
click at [1052, 619] on div at bounding box center [678, 620] width 1357 height 0
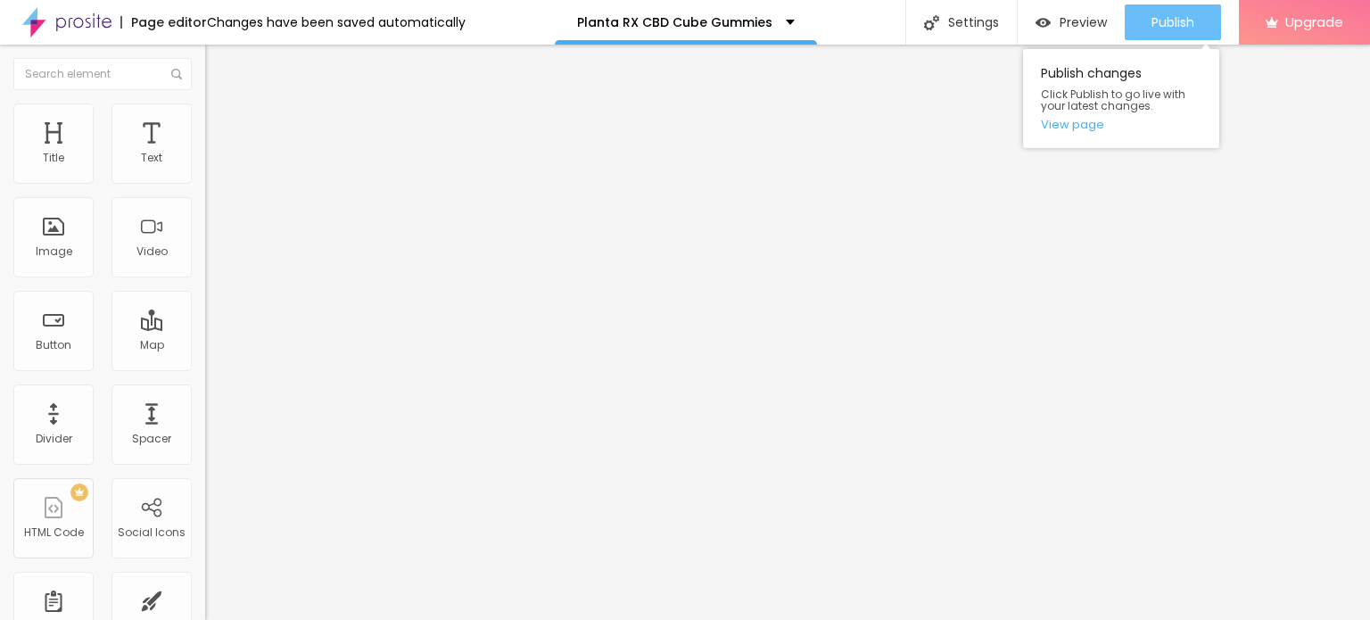
click at [1162, 19] on span "Publish" at bounding box center [1172, 22] width 43 height 14
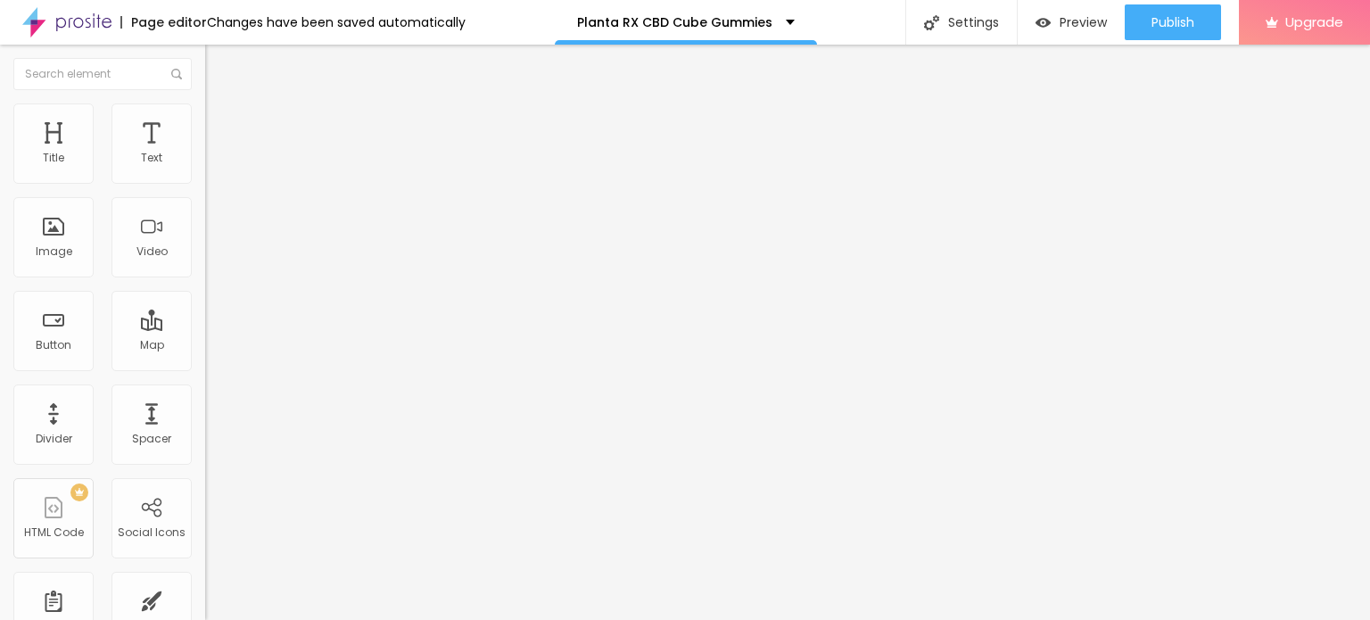
click at [38, 22] on img at bounding box center [66, 22] width 89 height 45
